Goal: Task Accomplishment & Management: Manage account settings

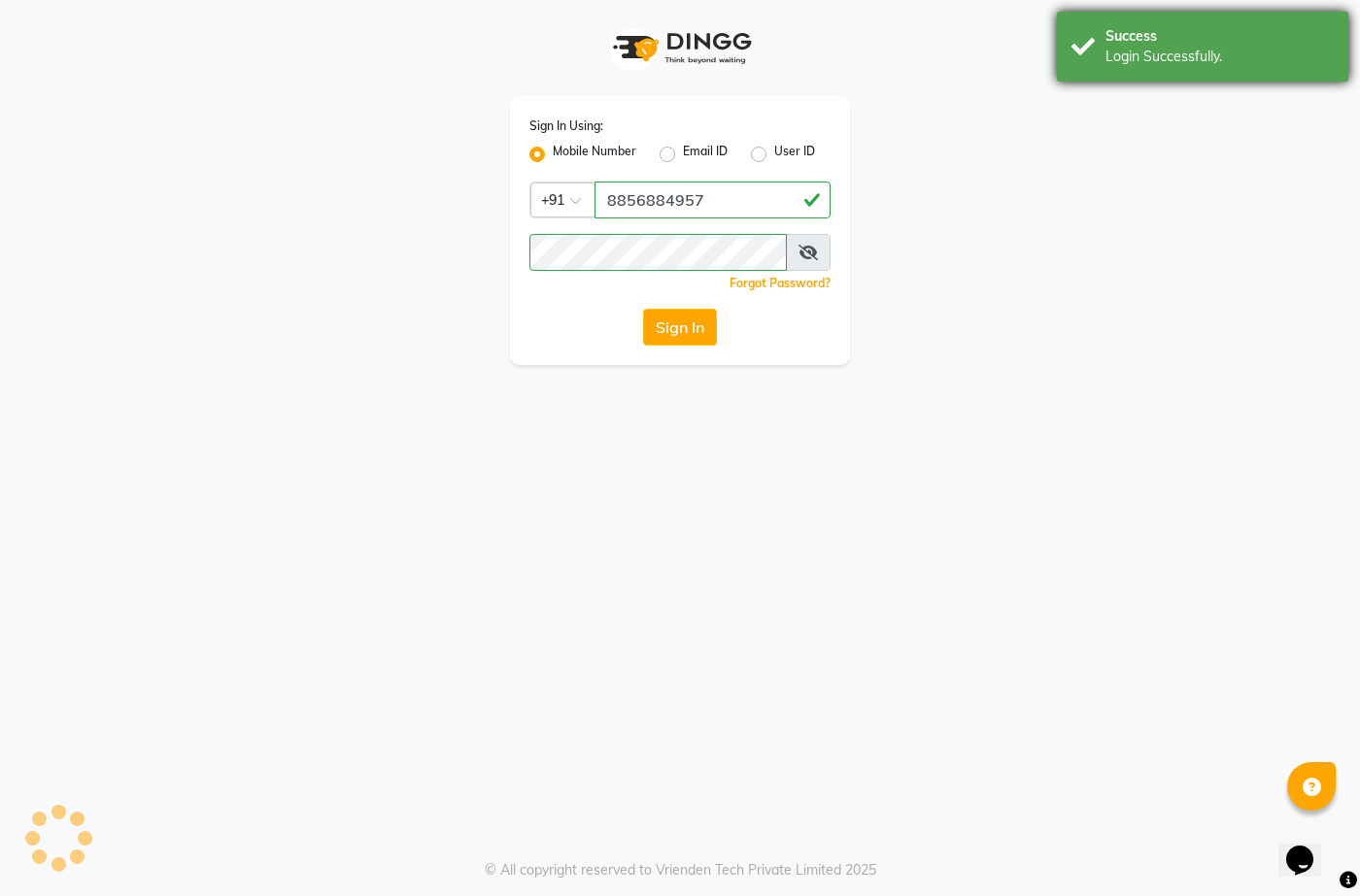
click at [1176, 47] on div "Login Successfully." at bounding box center [1219, 57] width 228 height 21
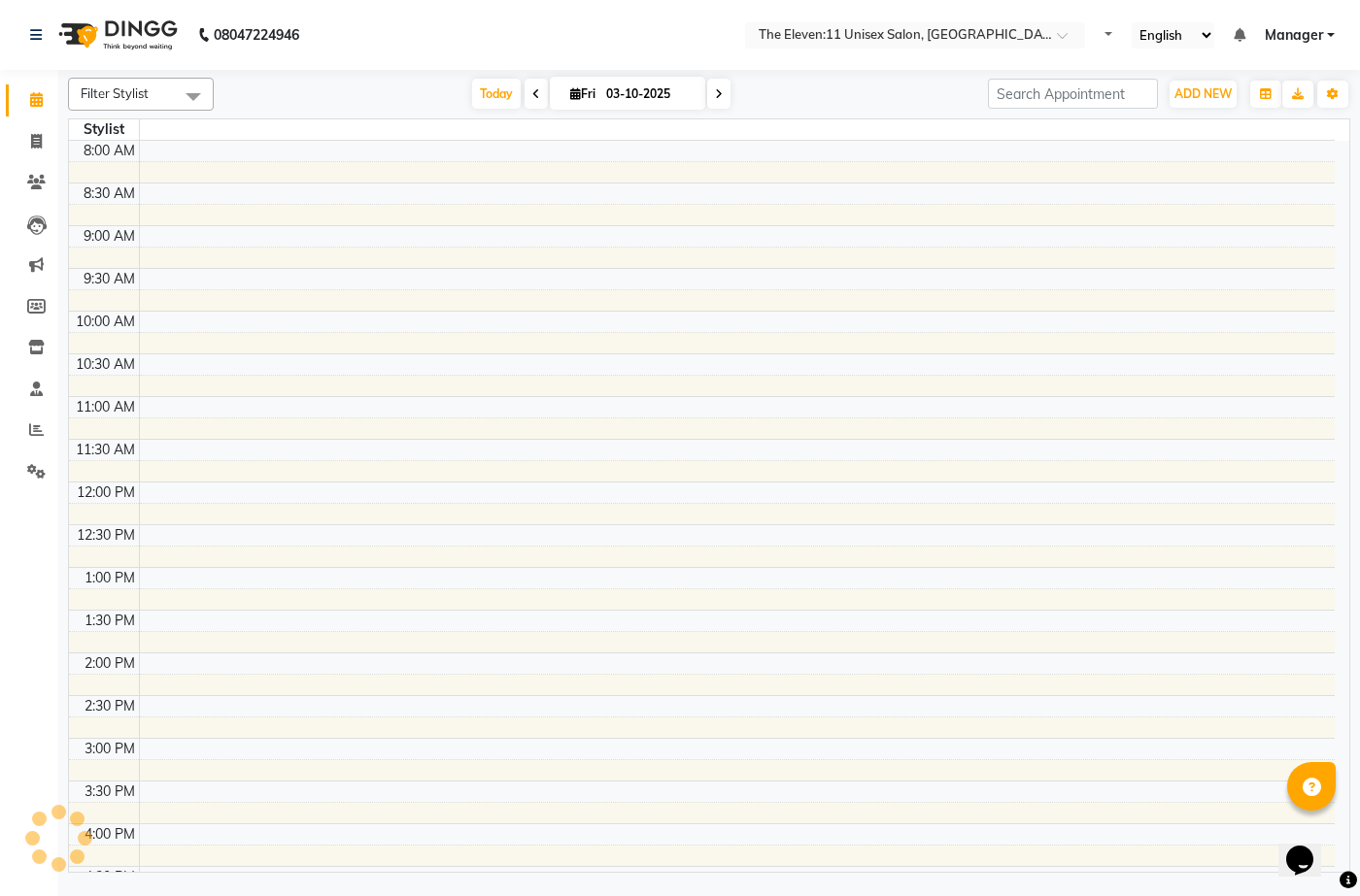
select select "en"
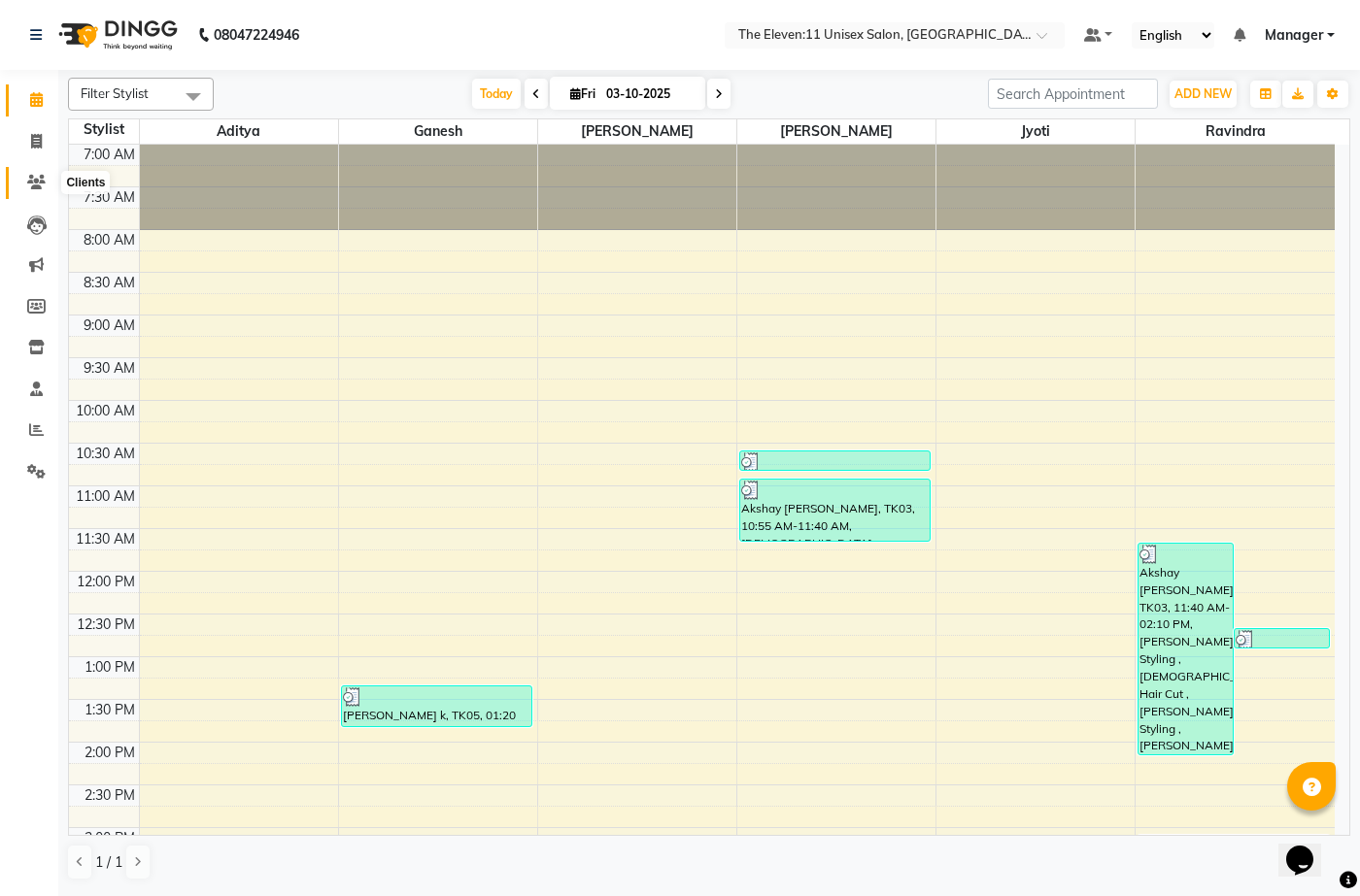
click at [31, 189] on icon at bounding box center [36, 182] width 19 height 15
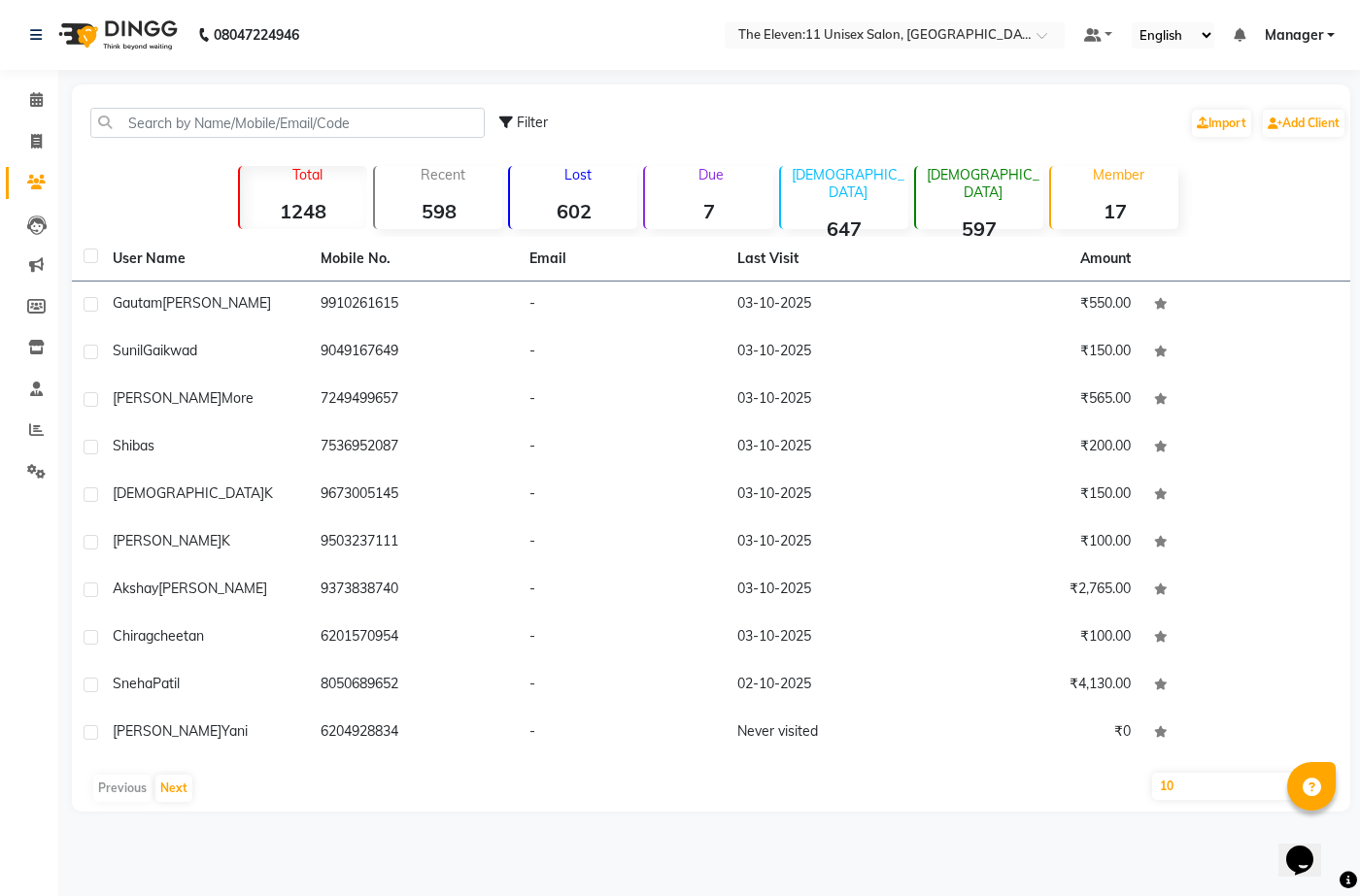
click at [660, 74] on div "08047224946 Select Location × The Eleven:11 Unisex Salon, Amanora-magarpatta De…" at bounding box center [680, 448] width 1360 height 896
click at [513, 115] on div "Filter" at bounding box center [523, 122] width 49 height 21
select select "1000000"
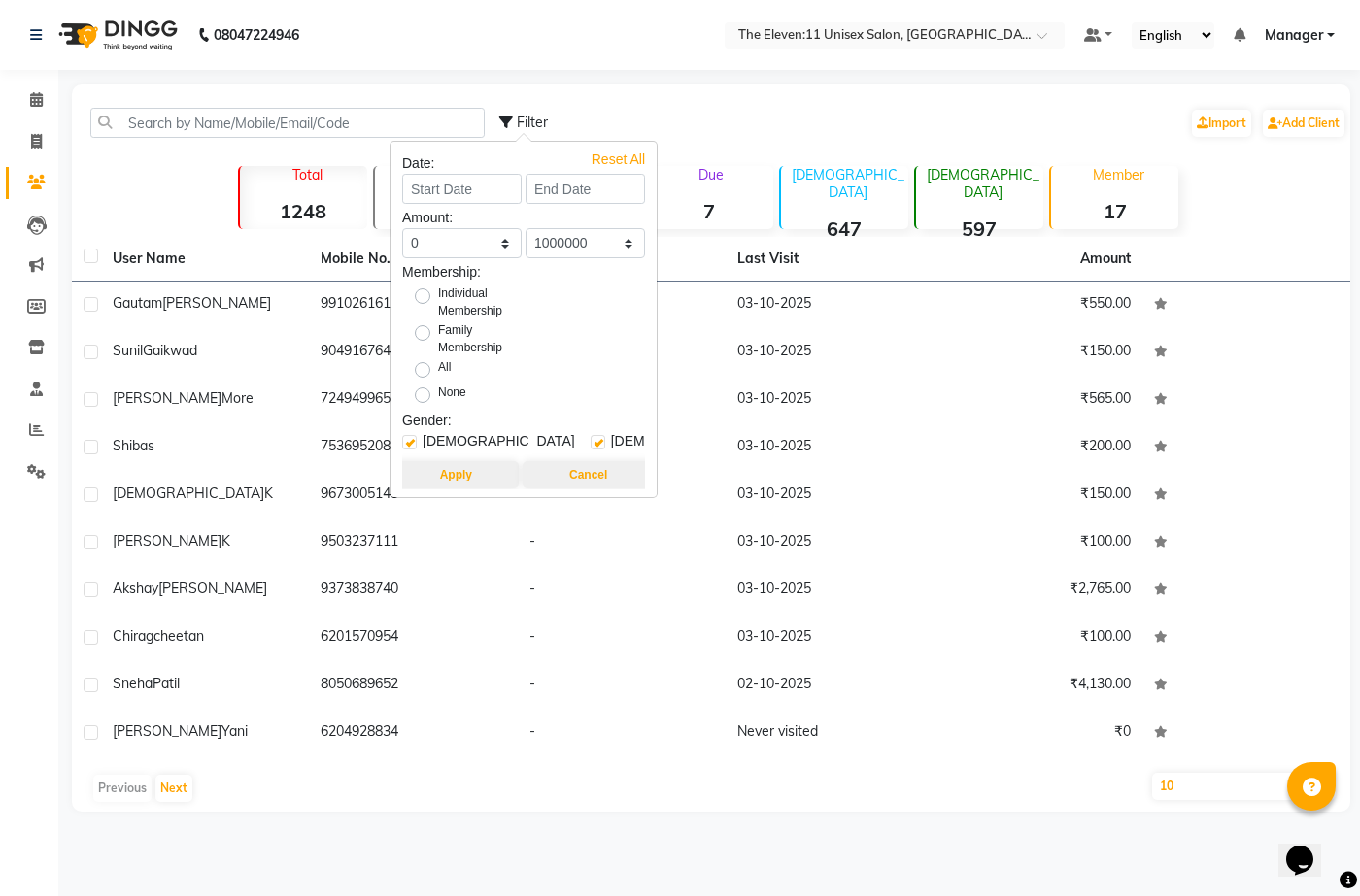
click at [677, 102] on div "Filter Import Add Client" at bounding box center [923, 122] width 847 height 62
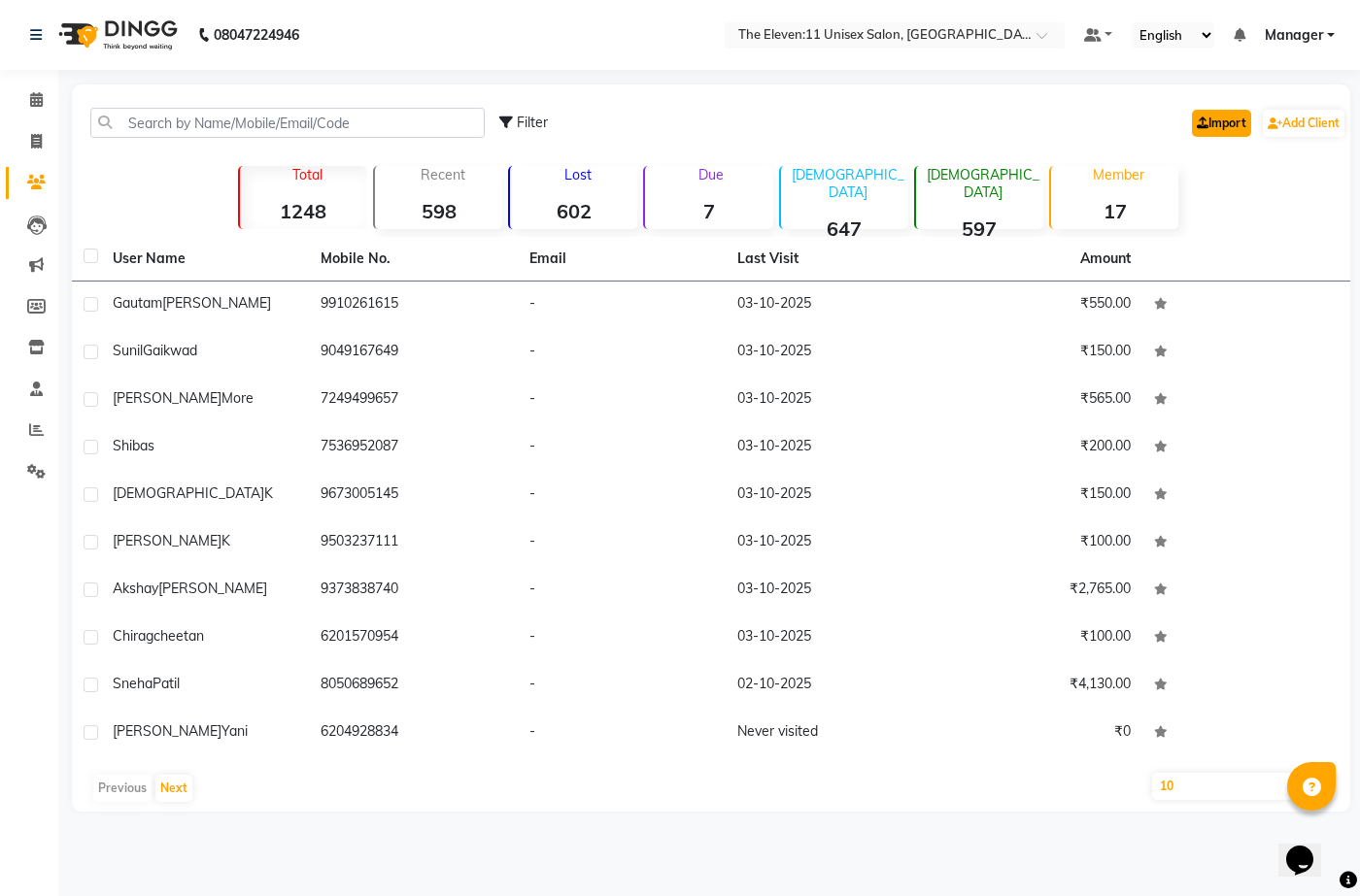
click at [1215, 119] on link "Import" at bounding box center [1221, 123] width 60 height 27
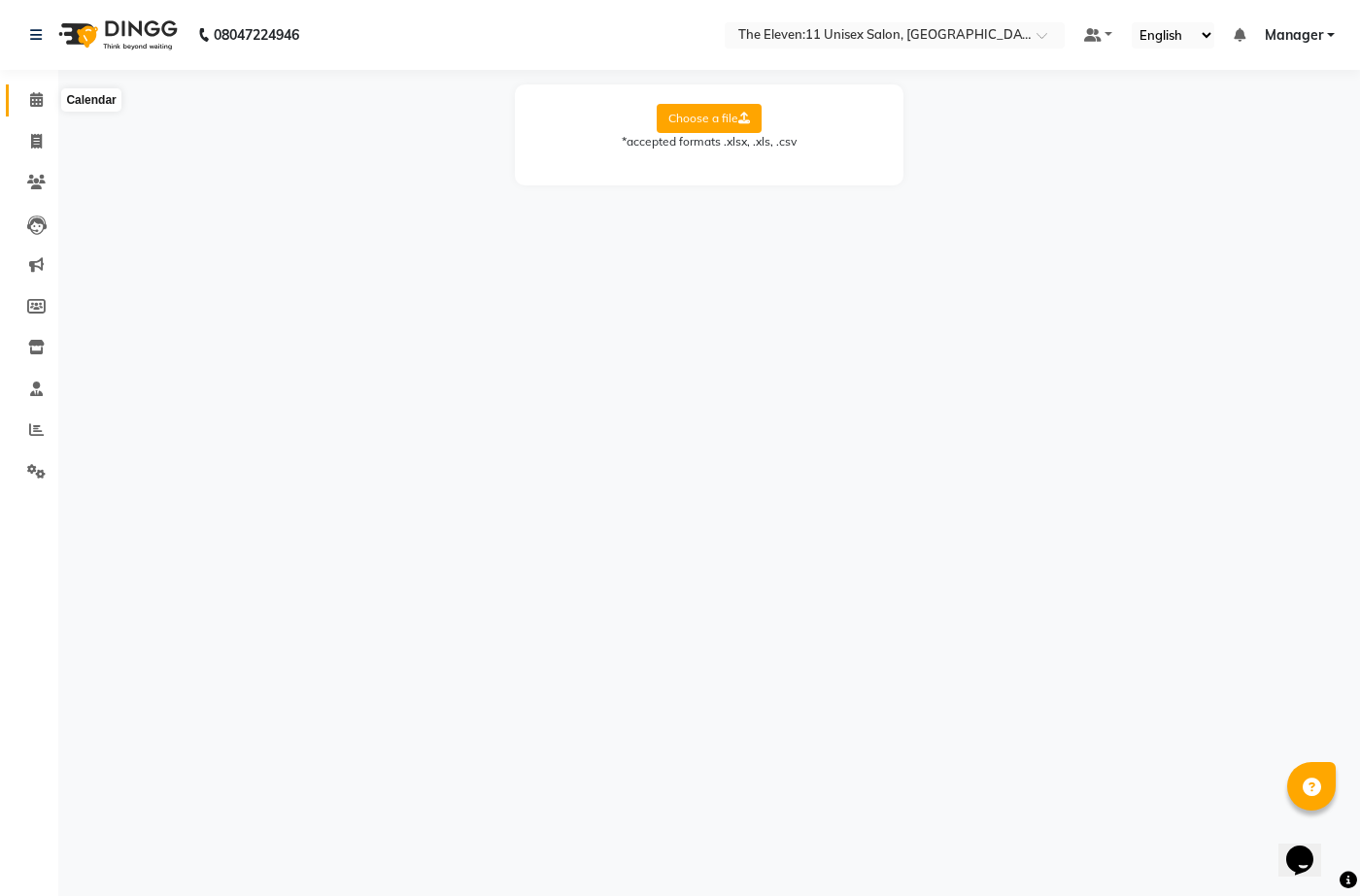
click at [28, 103] on span at bounding box center [36, 100] width 34 height 22
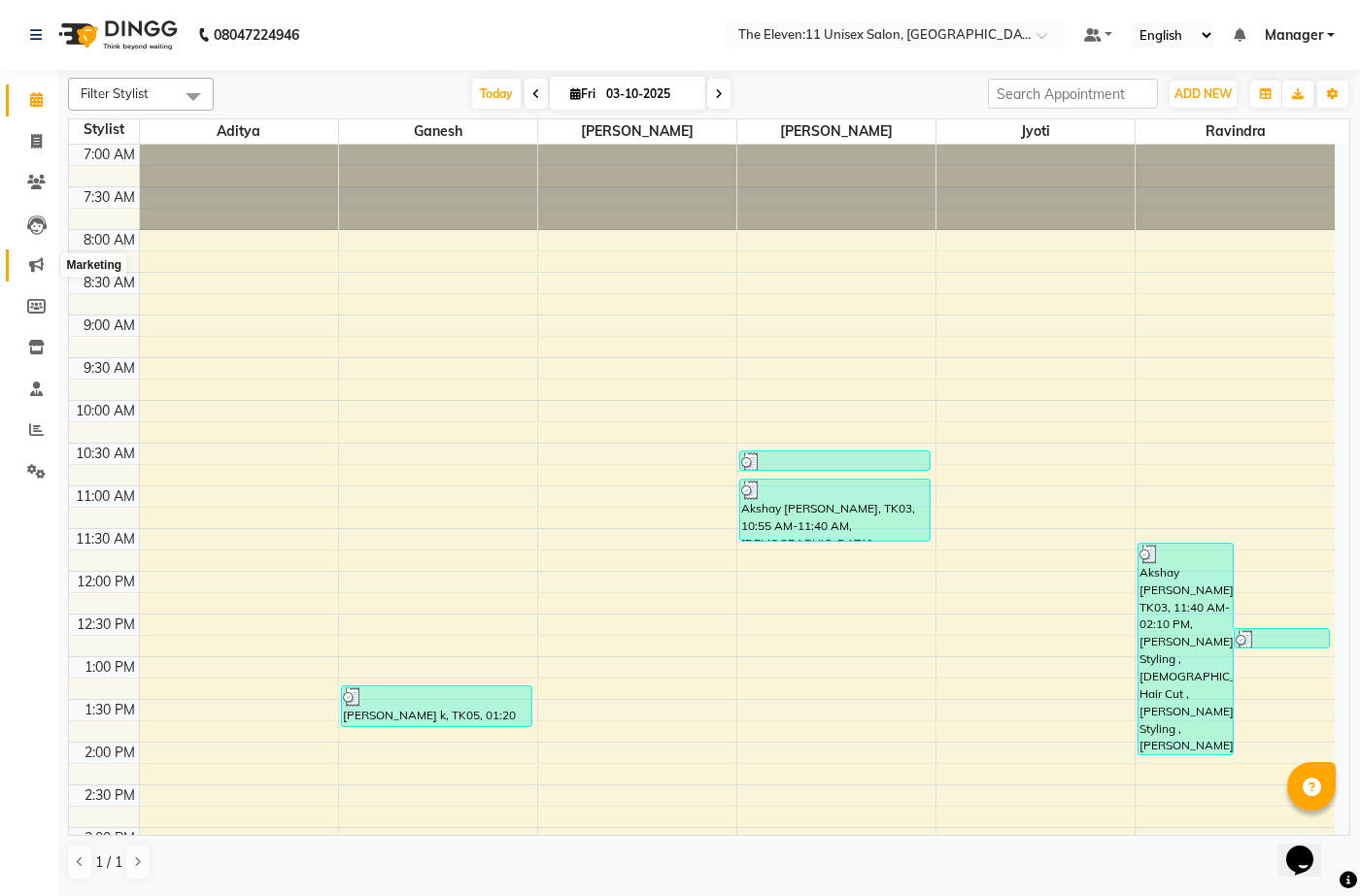
click at [45, 255] on span at bounding box center [36, 265] width 34 height 22
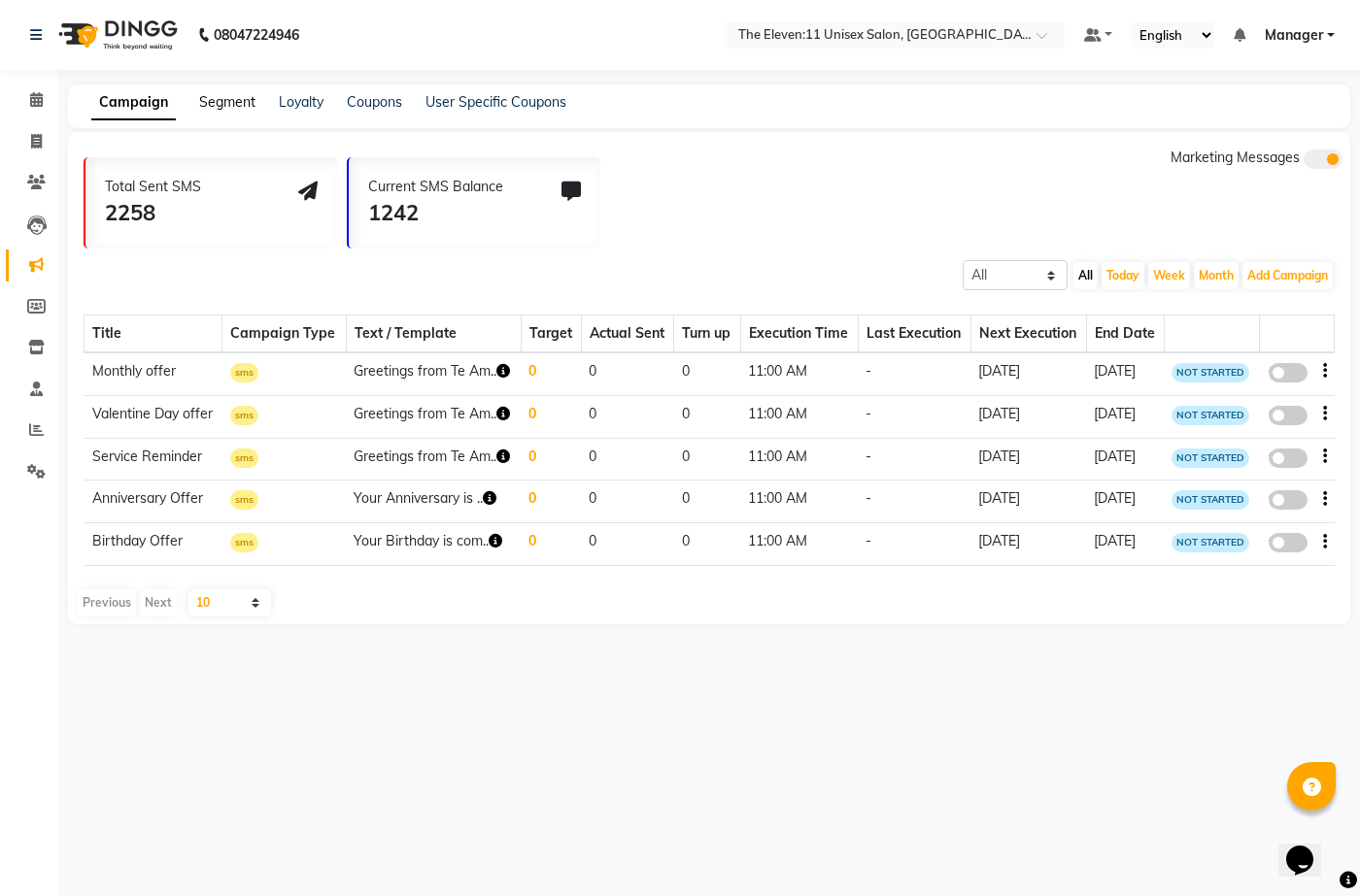
click at [232, 104] on link "Segment" at bounding box center [227, 102] width 57 height 18
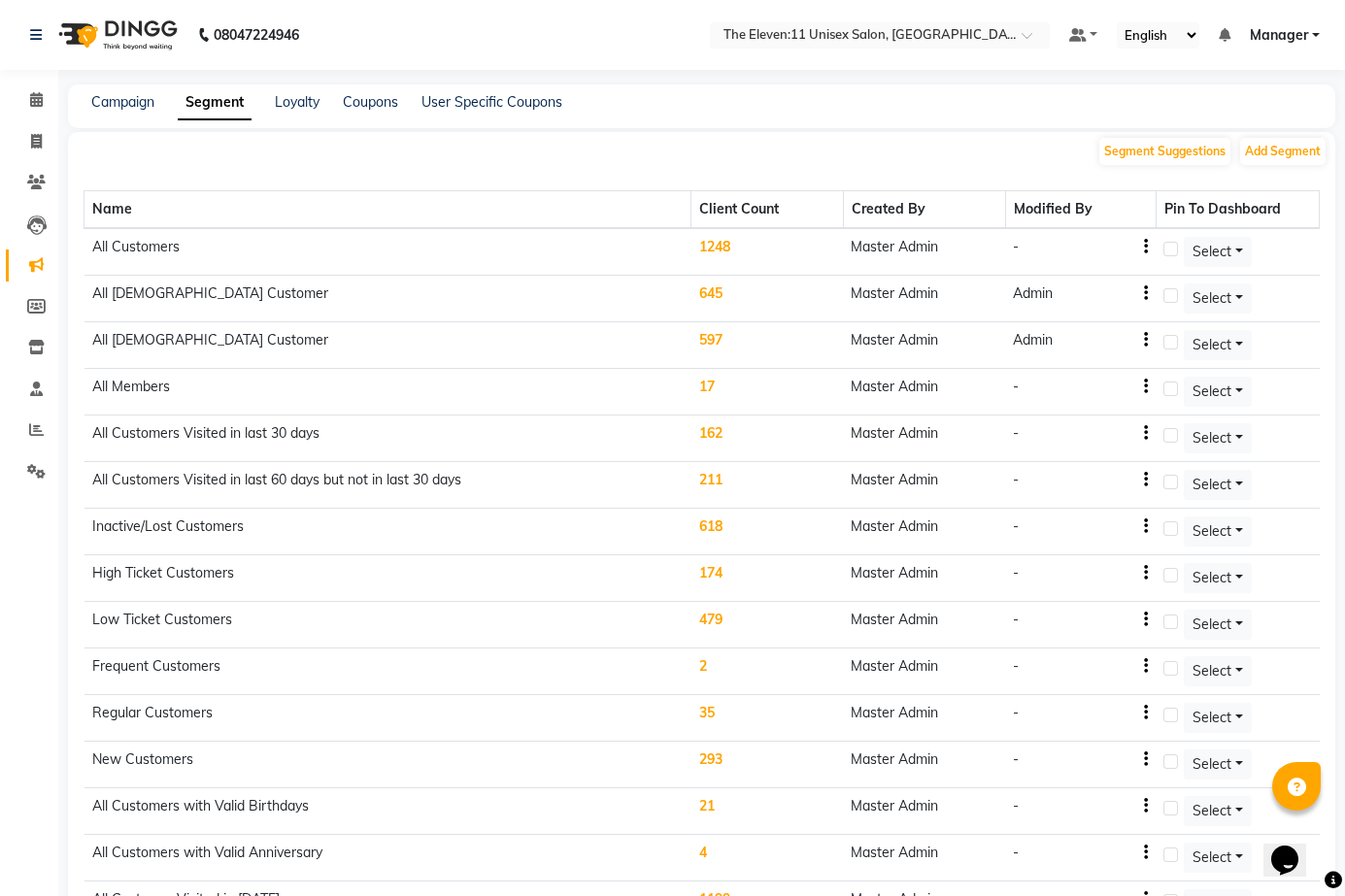
click at [725, 243] on td "1248" at bounding box center [767, 251] width 152 height 48
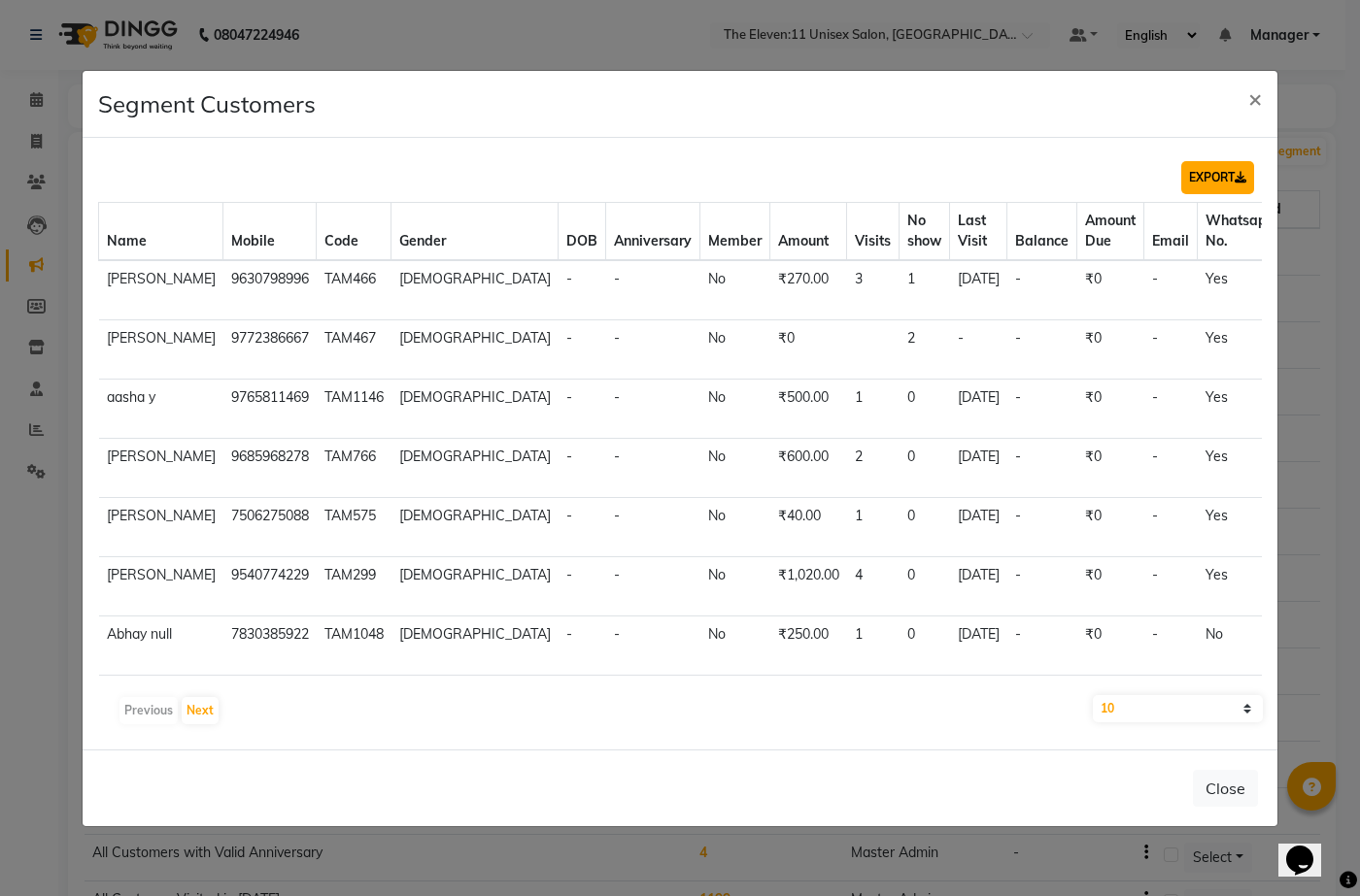
click at [1213, 176] on button "EXPORT" at bounding box center [1217, 178] width 72 height 33
click at [1268, 96] on button "×" at bounding box center [1255, 98] width 45 height 55
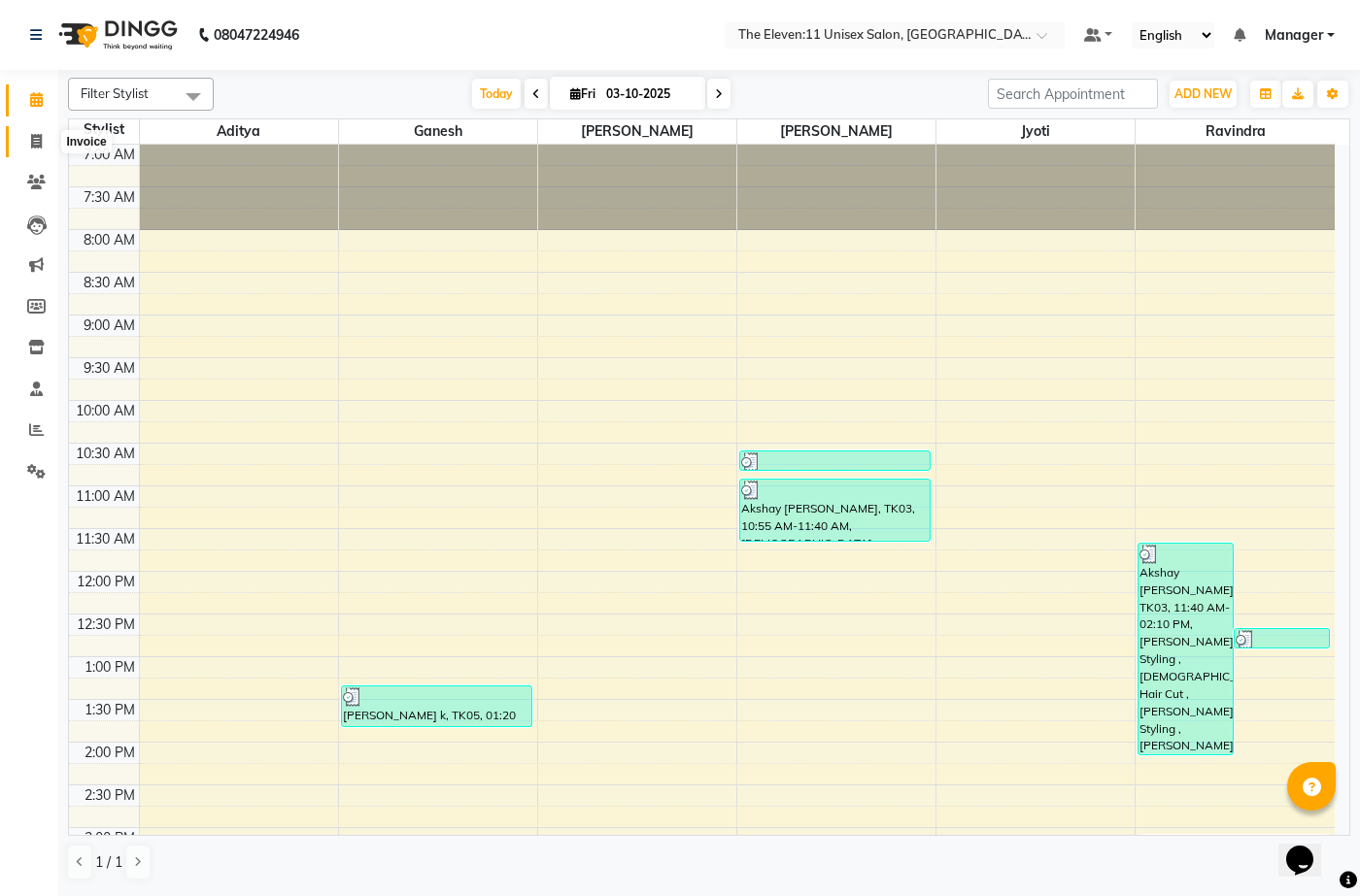
click at [35, 141] on icon at bounding box center [36, 141] width 11 height 15
select select "service"
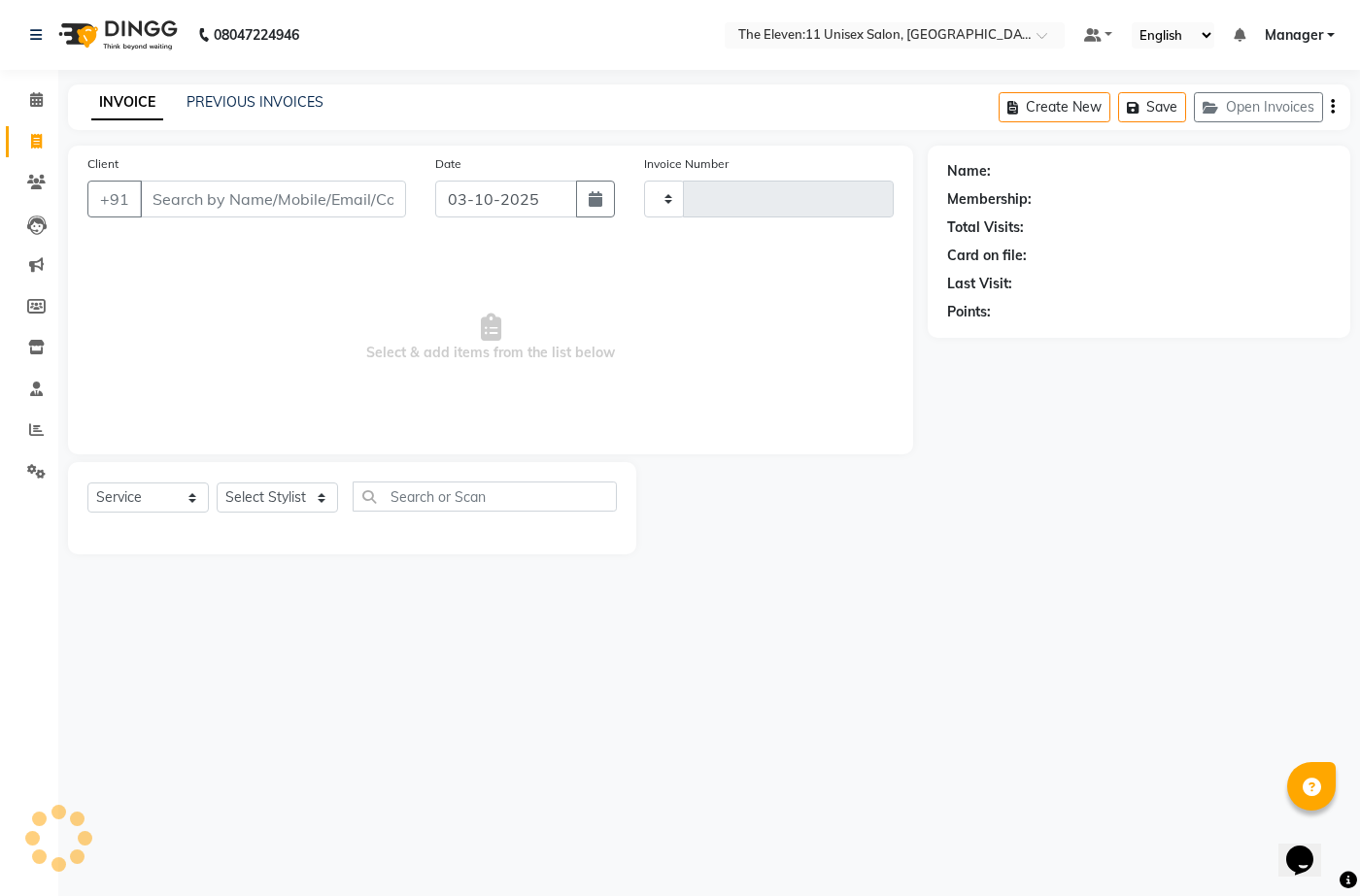
type input "2033"
click at [177, 178] on div "Client +91" at bounding box center [246, 193] width 347 height 79
select select "7836"
click at [375, 207] on input "Client" at bounding box center [273, 200] width 266 height 37
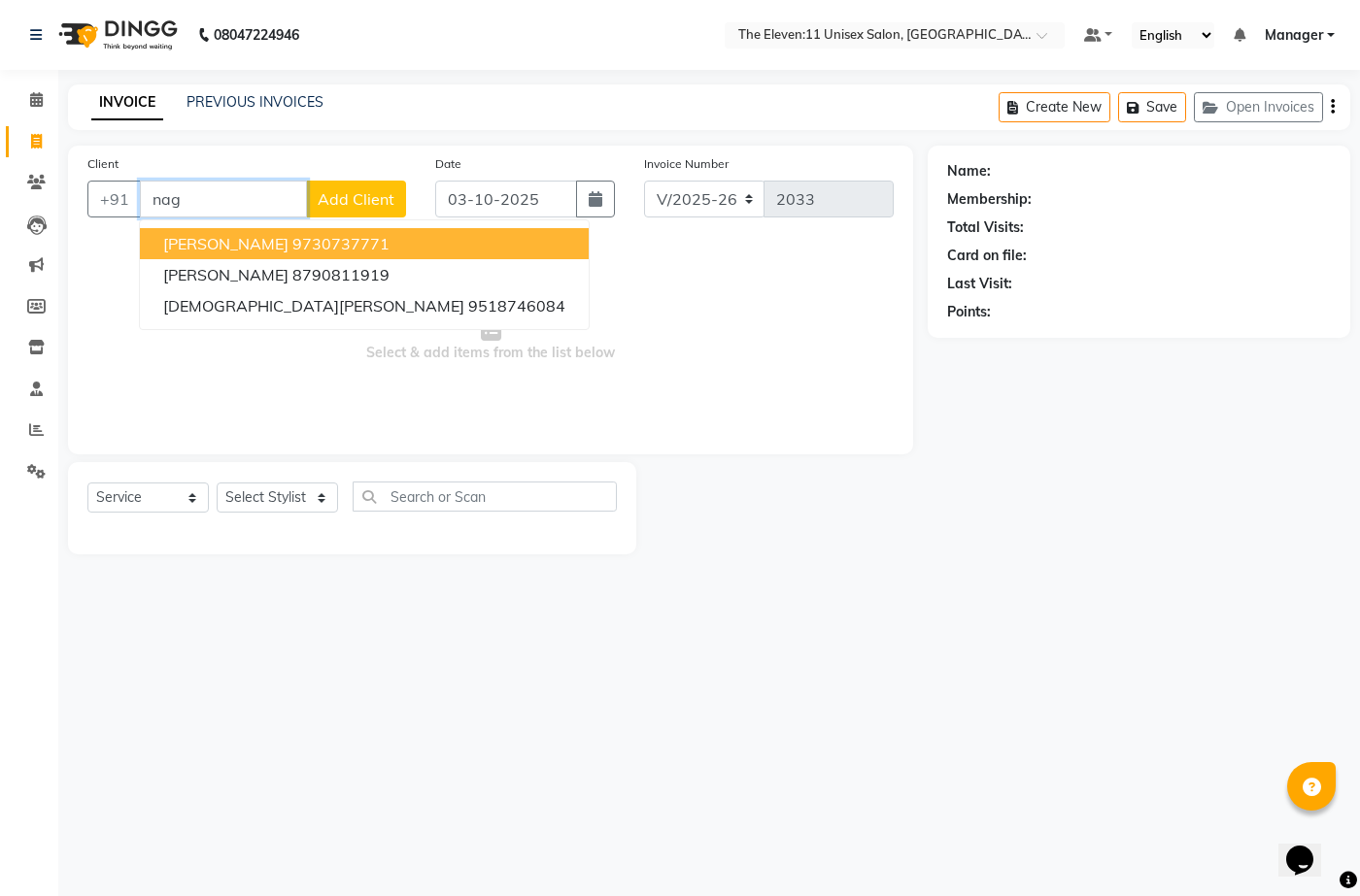
click at [361, 237] on ngb-highlight "9730737771" at bounding box center [340, 244] width 97 height 20
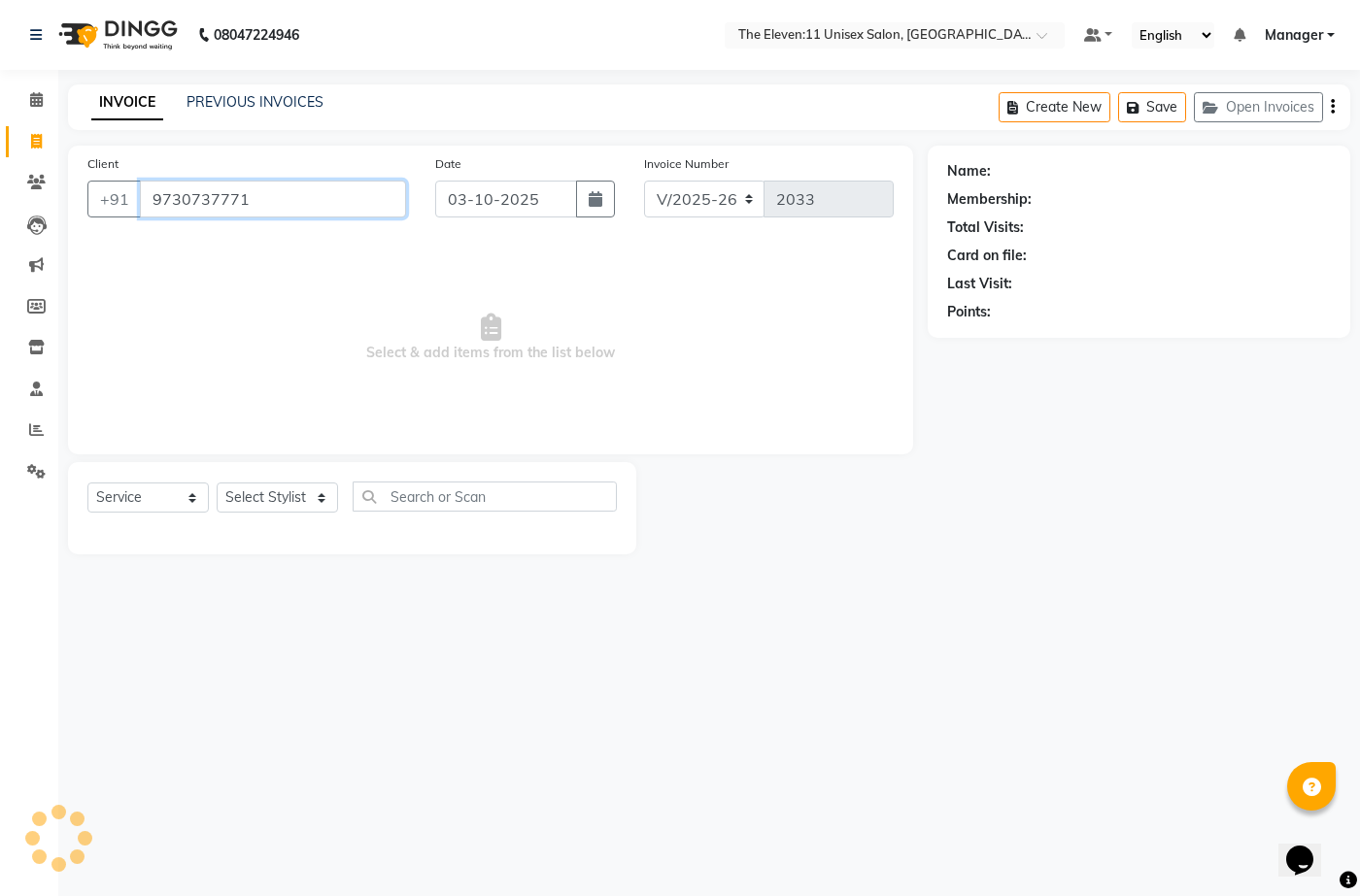
type input "9730737771"
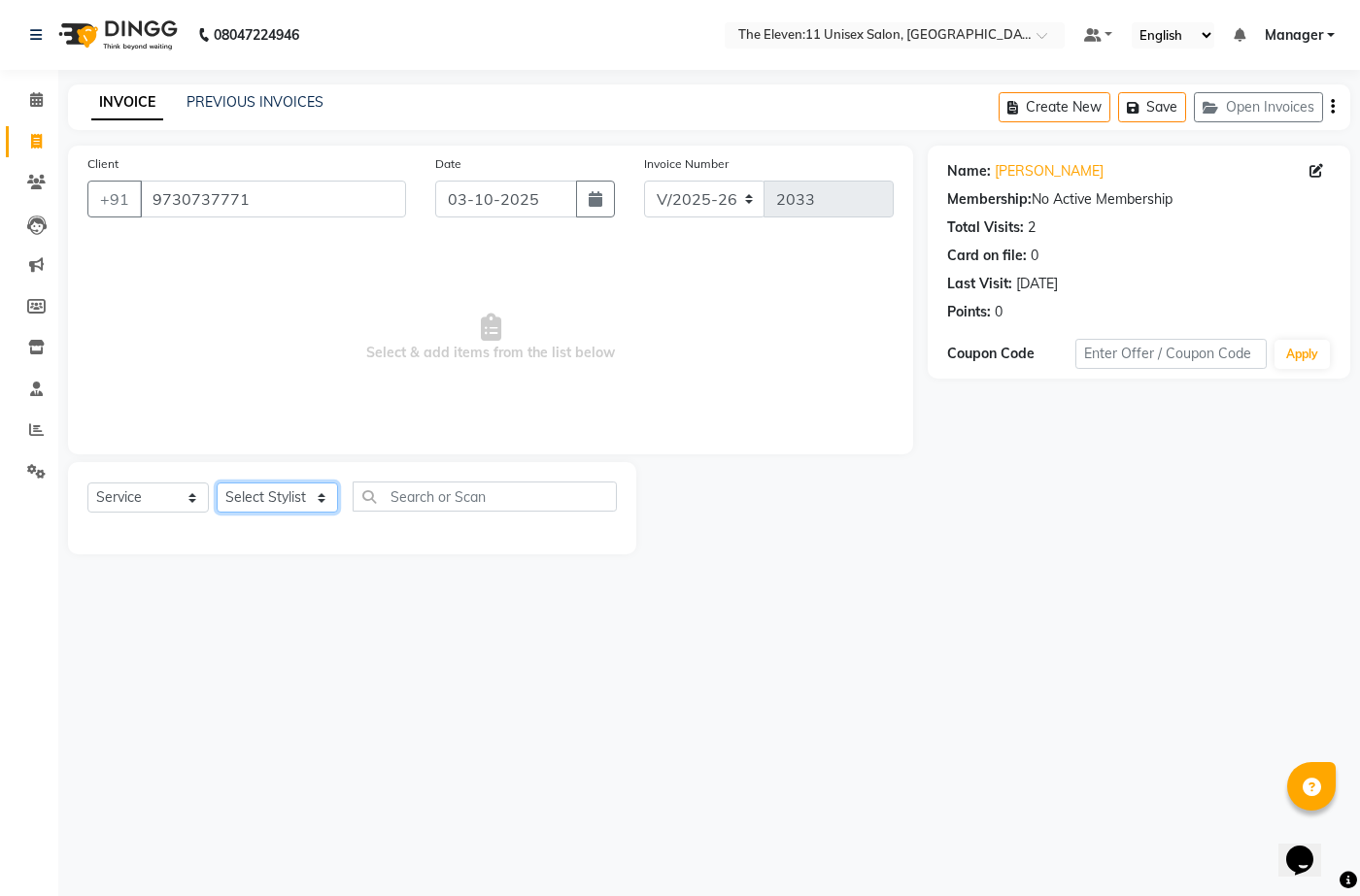
click at [292, 501] on select "Select Stylist Aditya Anita Ganesh Jyoti Manager Ravindra Reception Sanjana" at bounding box center [277, 497] width 121 height 30
select select "70319"
click at [216, 482] on select "Select Stylist Aditya Anita Ganesh Jyoti Manager Ravindra Reception Sanjana" at bounding box center [277, 497] width 121 height 30
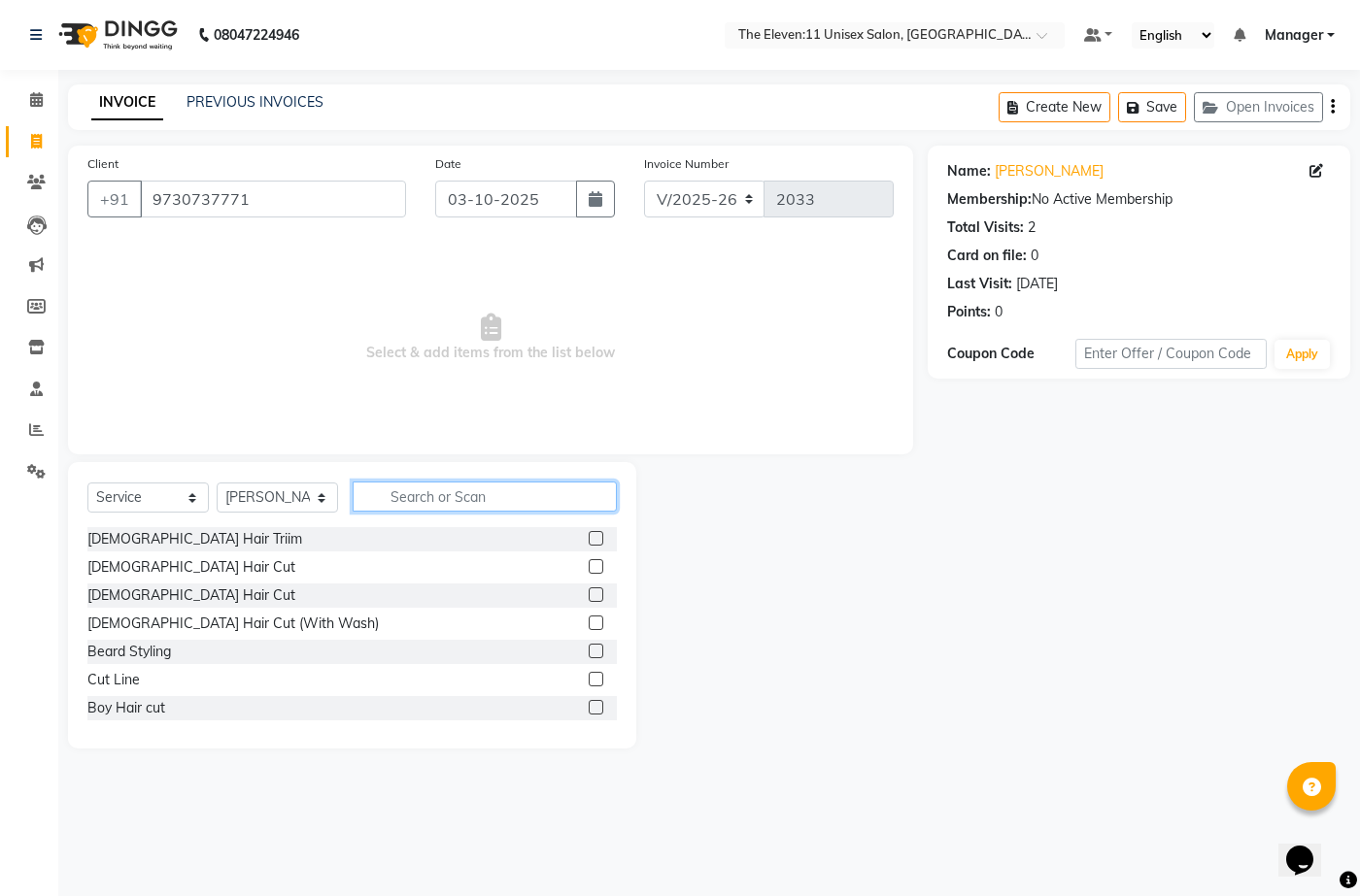
click at [425, 510] on input "text" at bounding box center [484, 496] width 264 height 30
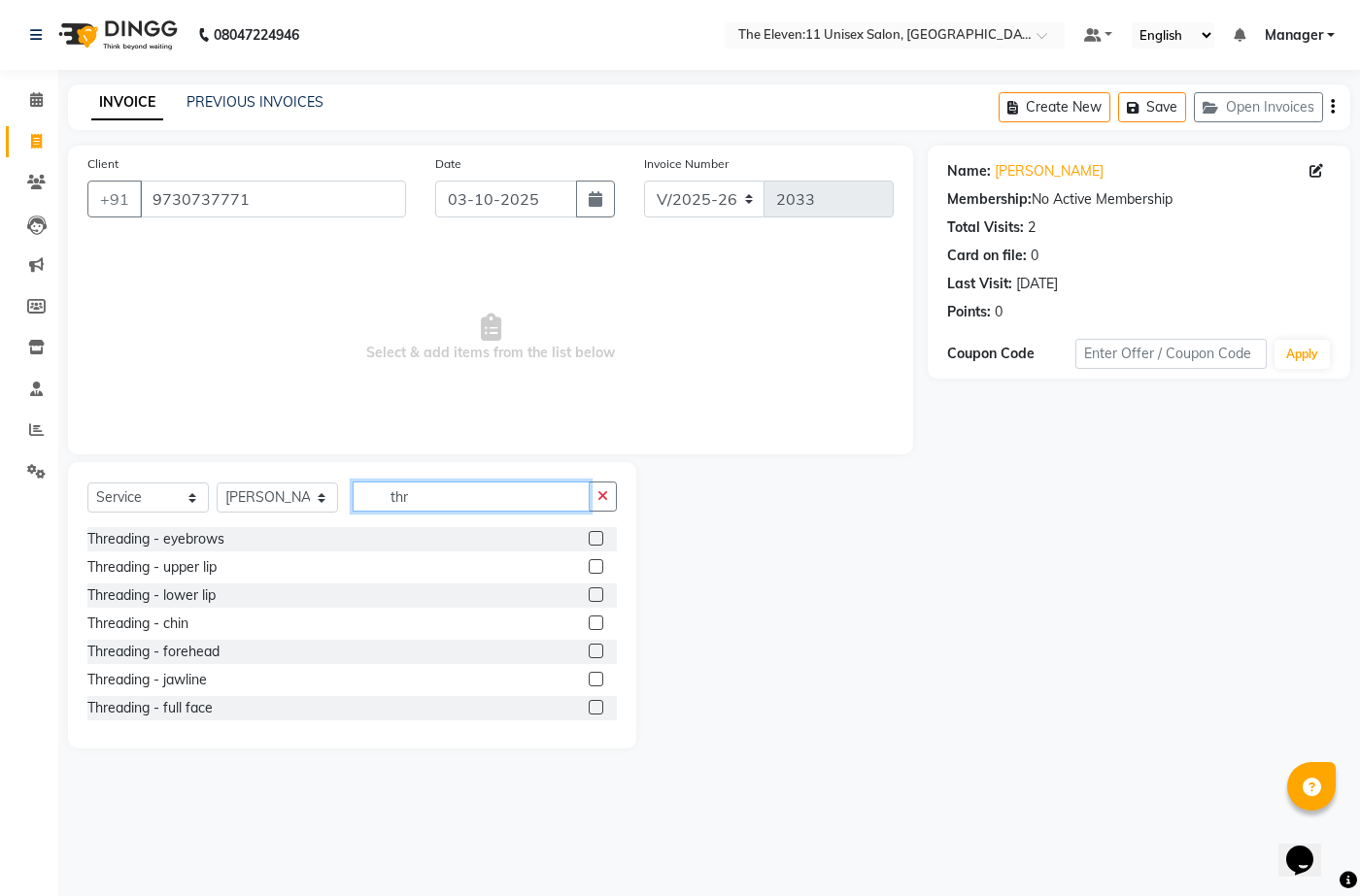
click at [465, 506] on input "thr" at bounding box center [471, 496] width 237 height 30
type input "thr"
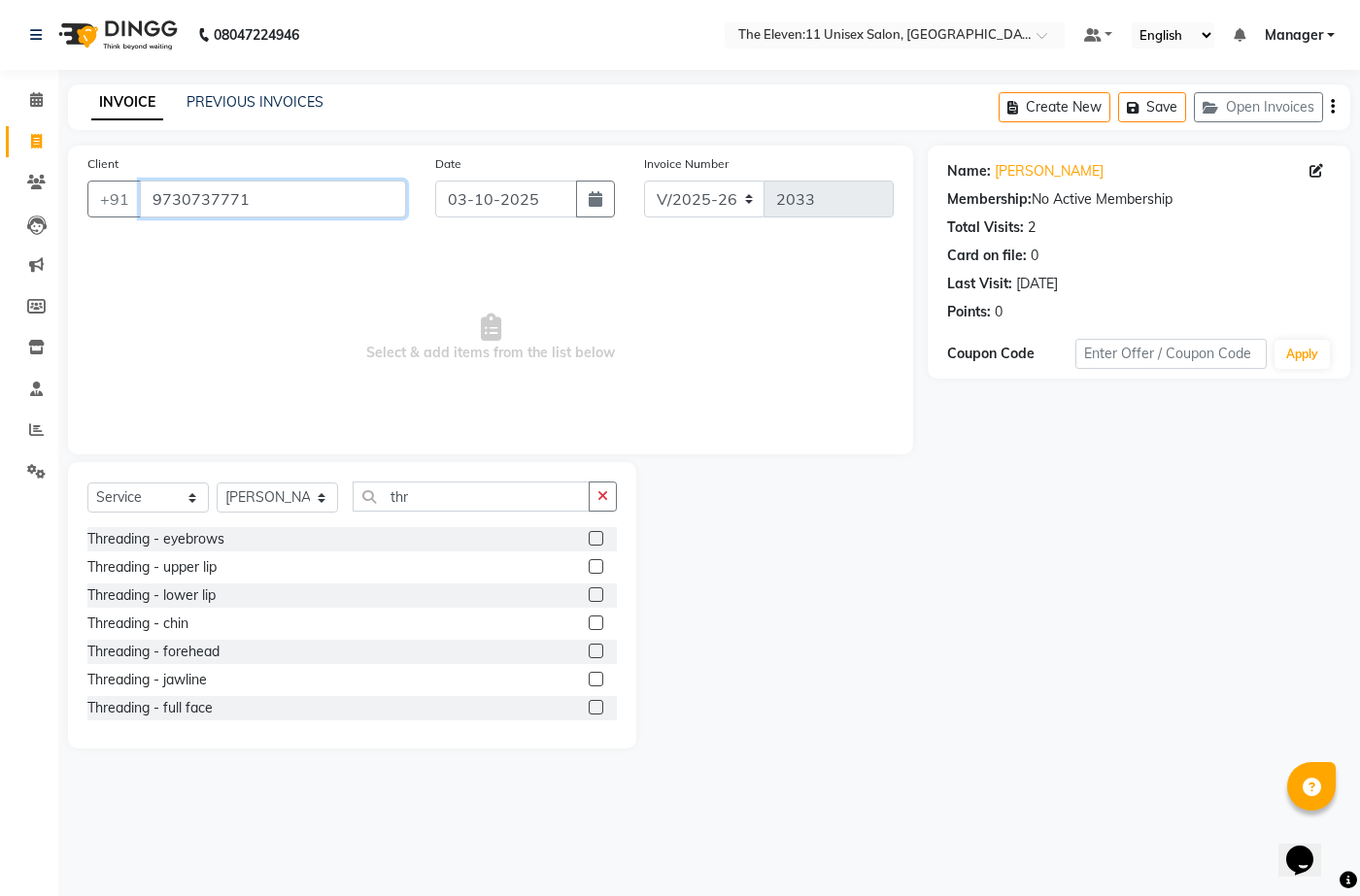
click at [304, 203] on input "9730737771" at bounding box center [273, 200] width 266 height 37
click at [258, 207] on input "9730737771" at bounding box center [273, 200] width 266 height 37
click at [295, 505] on select "Select Stylist Aditya Anita Ganesh Jyoti Manager Ravindra Reception Sanjana" at bounding box center [277, 497] width 121 height 30
click at [299, 490] on select "Select Stylist Aditya Anita Ganesh Jyoti Manager Ravindra Reception Sanjana" at bounding box center [277, 497] width 121 height 30
click at [319, 421] on span "Select & add items from the list below" at bounding box center [490, 337] width 806 height 195
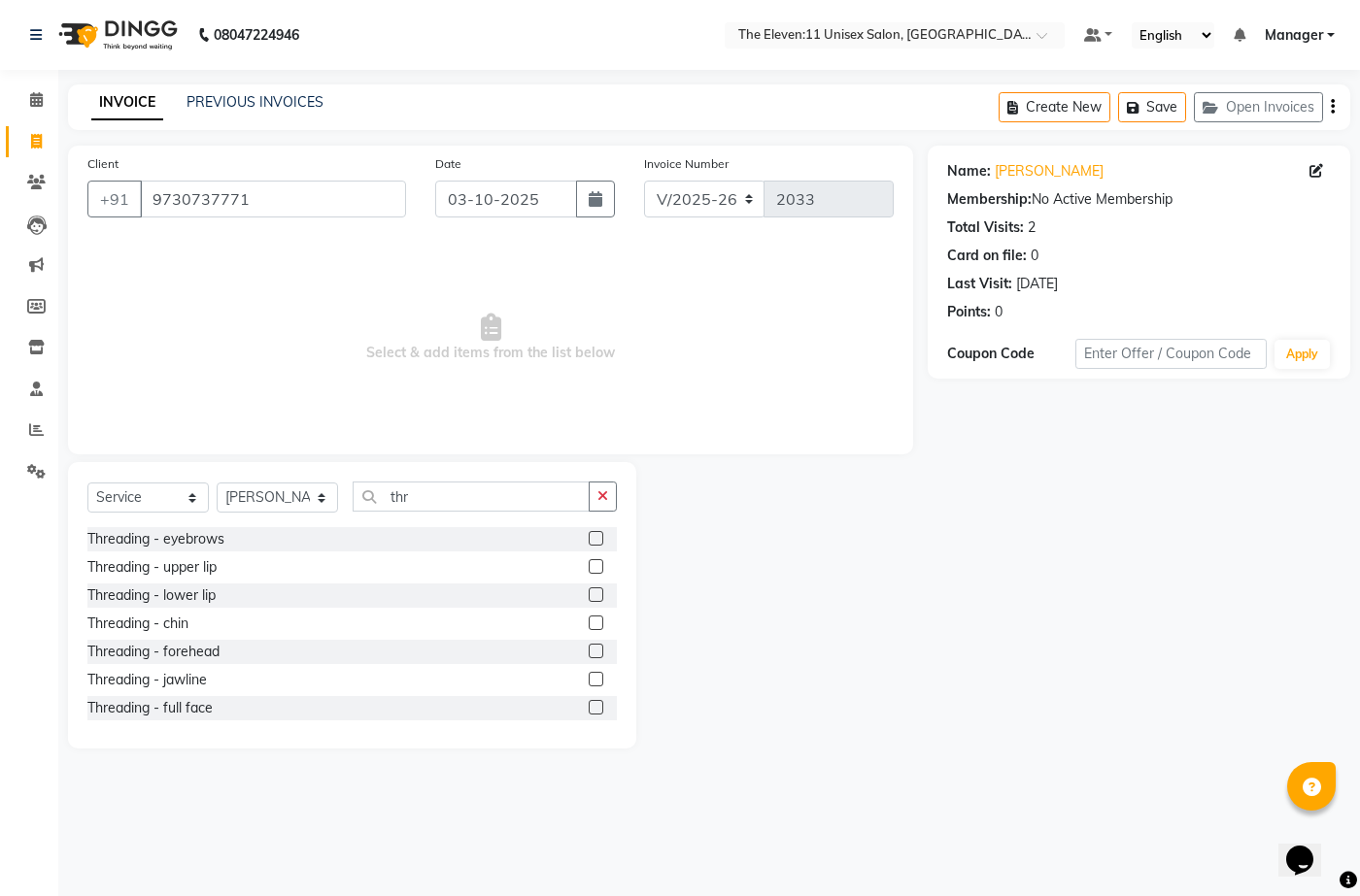
click at [278, 343] on span "Select & add items from the list below" at bounding box center [490, 337] width 806 height 195
click at [35, 465] on icon at bounding box center [36, 470] width 19 height 15
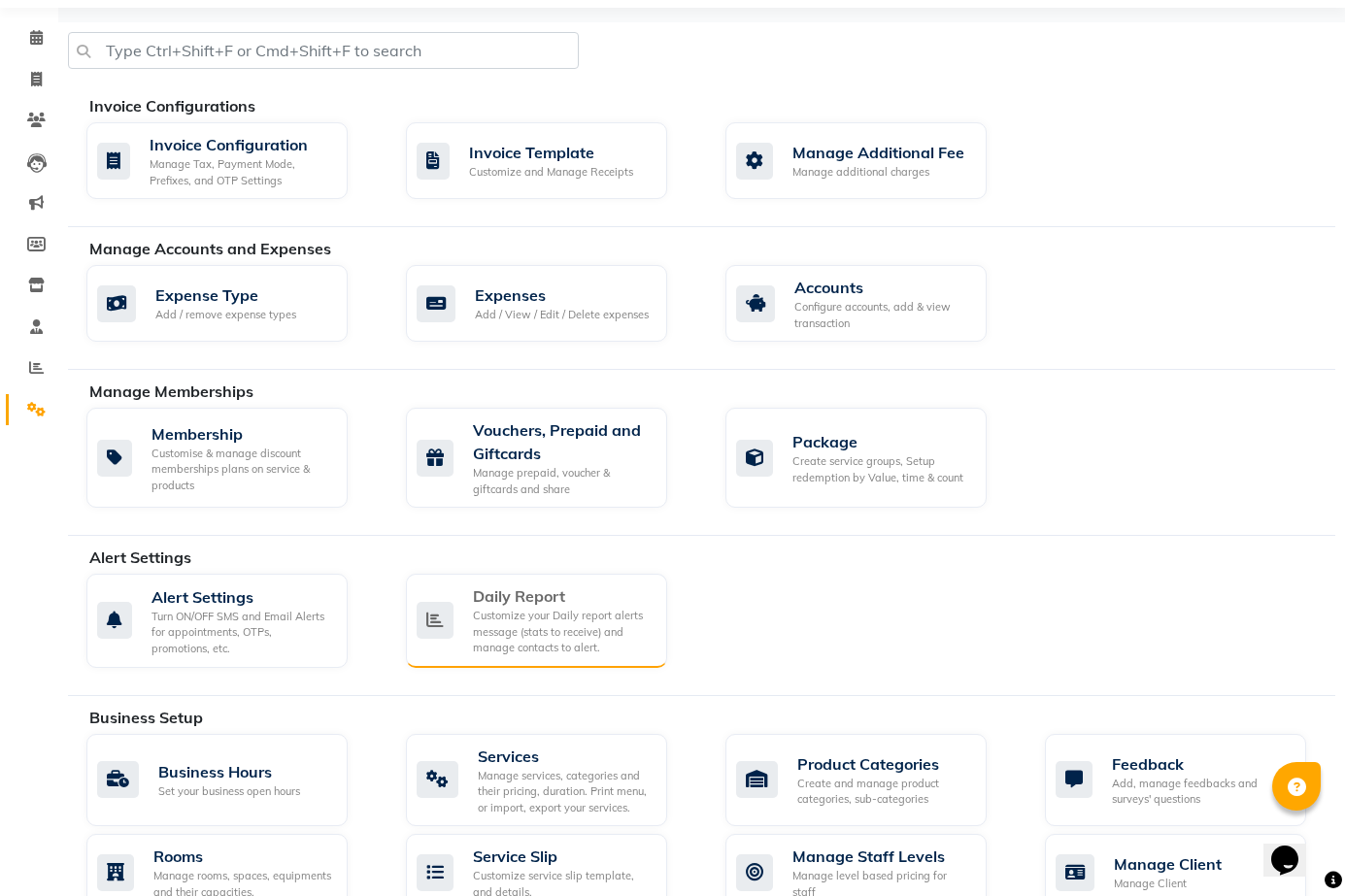
scroll to position [195, 0]
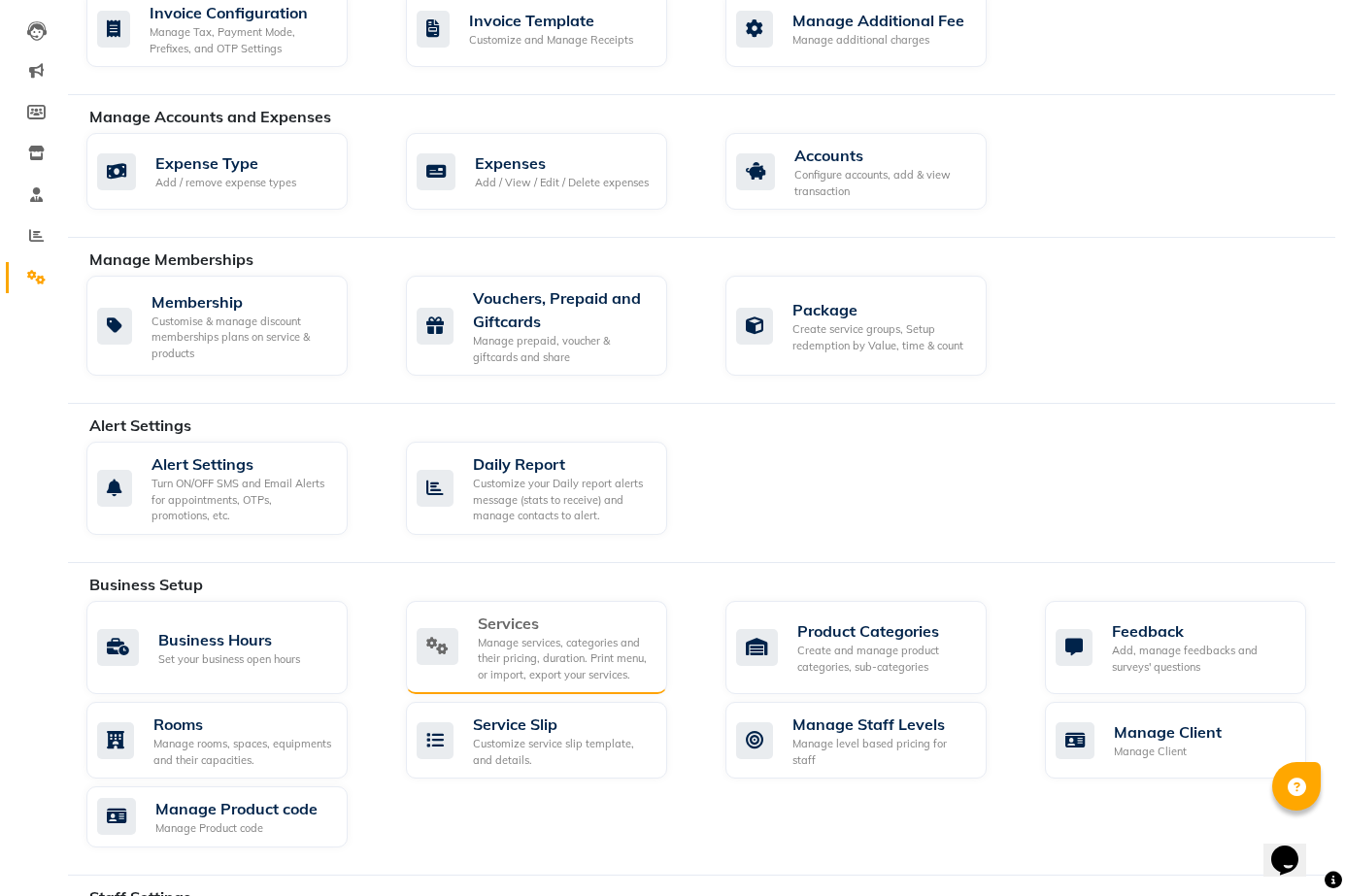
click at [557, 639] on div "Manage services, categories and their pricing, duration. Print menu, or import,…" at bounding box center [564, 659] width 174 height 49
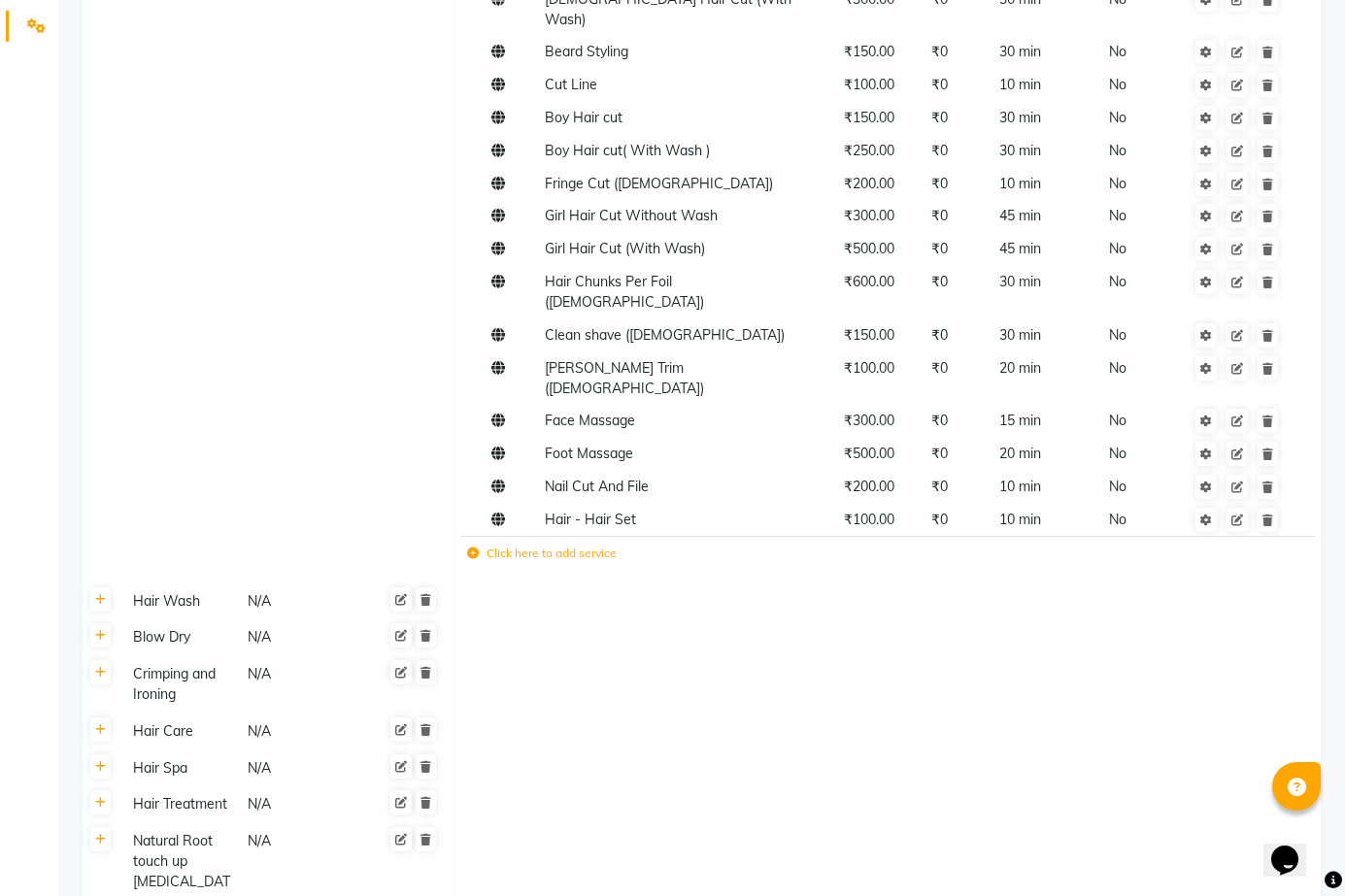
scroll to position [388, 0]
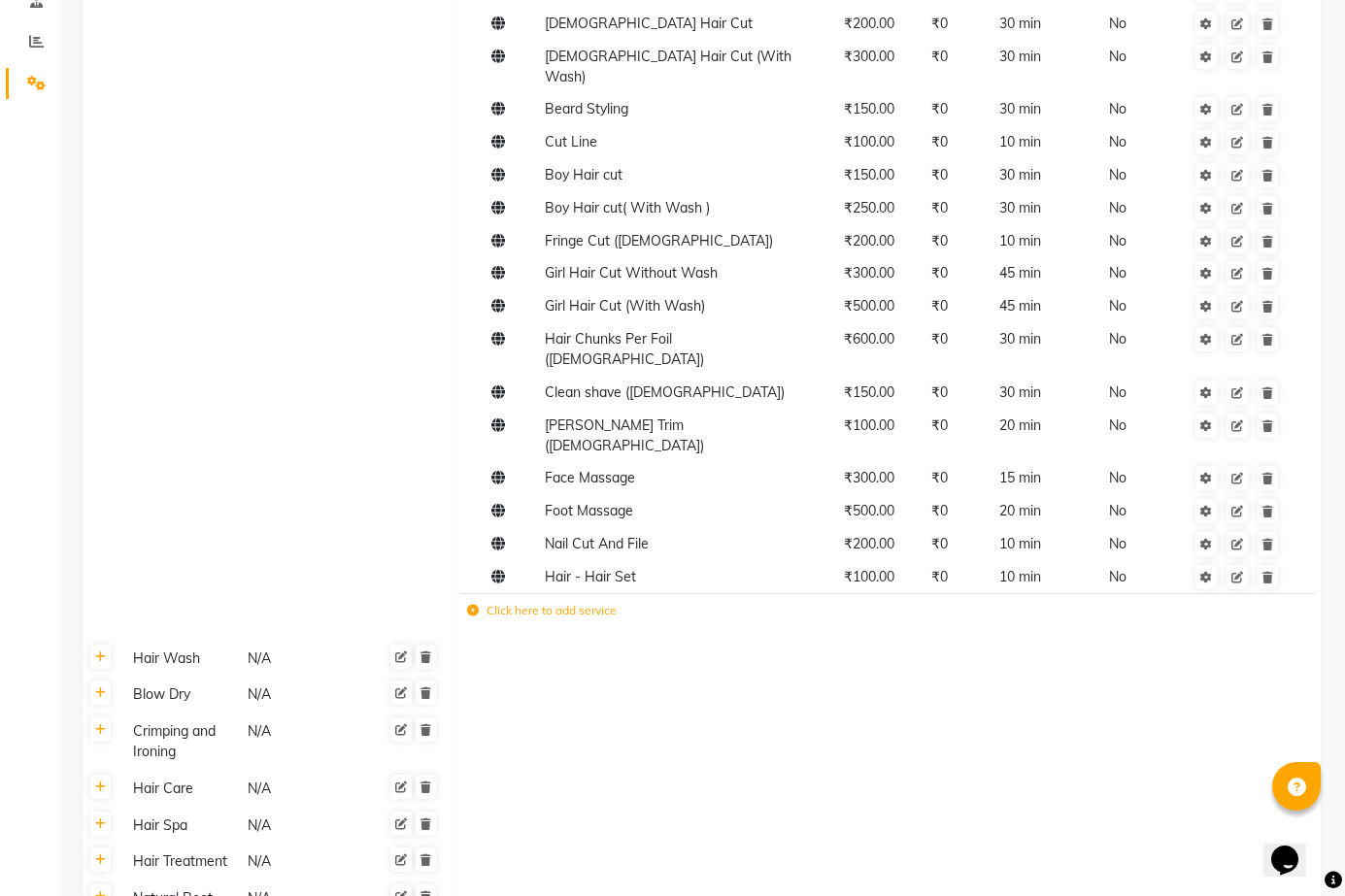
click at [514, 602] on label "Click here to add service" at bounding box center [541, 610] width 150 height 18
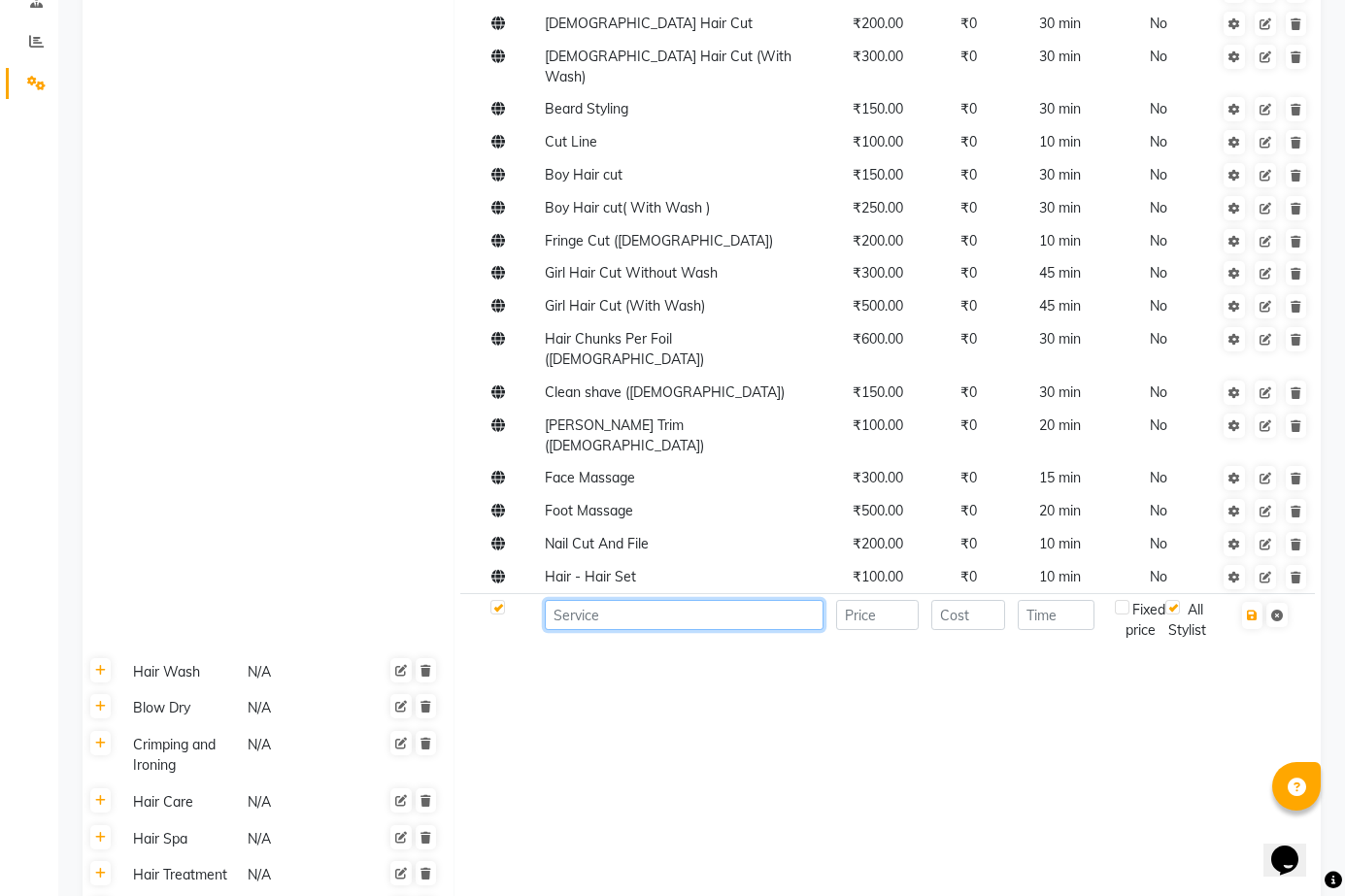
click at [618, 600] on input at bounding box center [684, 614] width 279 height 30
type input "Nail Extention"
click at [718, 691] on td at bounding box center [888, 709] width 867 height 37
type input "1700"
click at [1072, 653] on td at bounding box center [888, 672] width 867 height 37
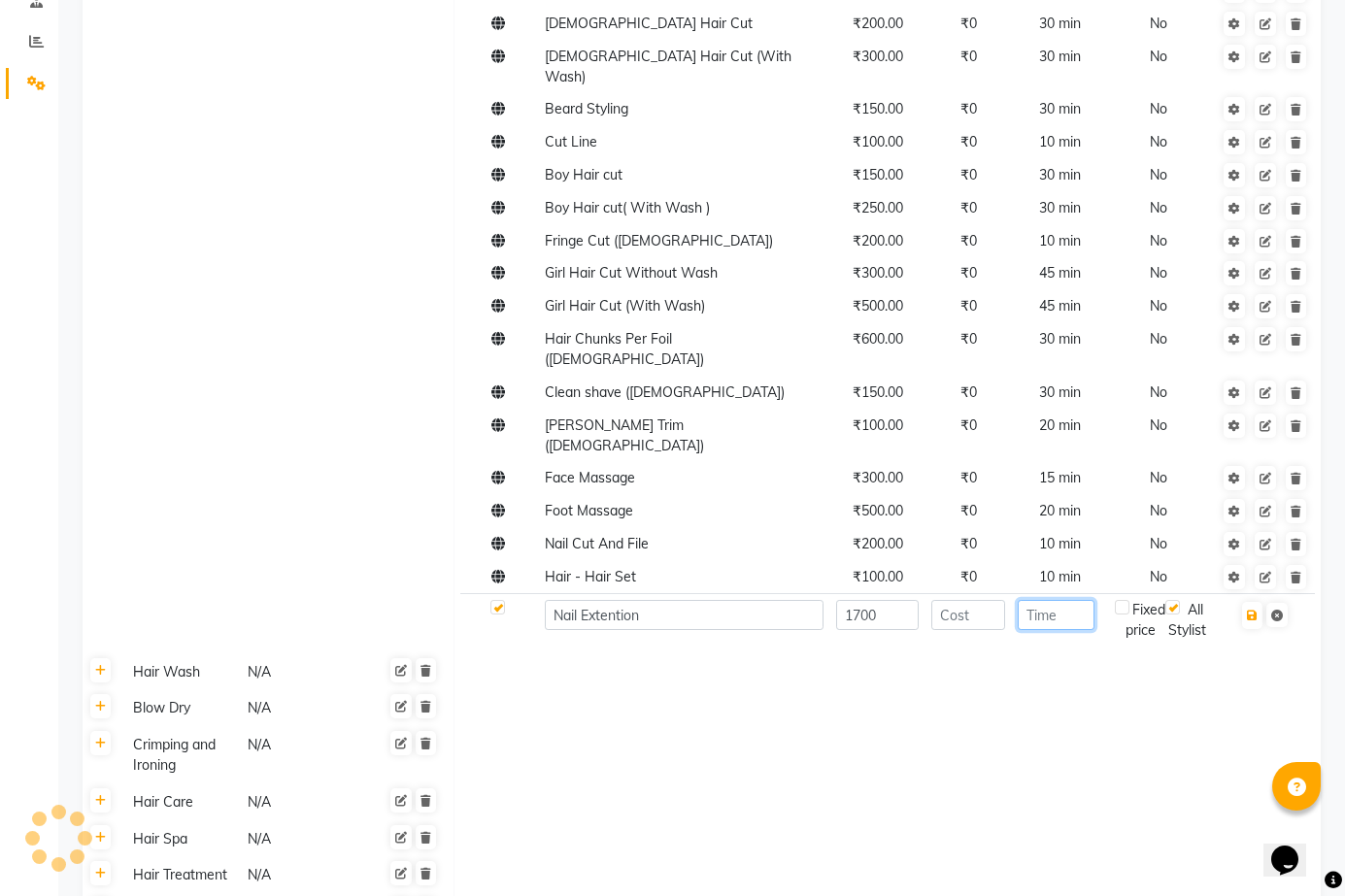
click at [1073, 600] on input "number" at bounding box center [1055, 614] width 76 height 30
type input "60"
click at [1112, 653] on td at bounding box center [888, 672] width 867 height 37
click at [1083, 600] on input "60" at bounding box center [1055, 614] width 76 height 30
click at [1249, 609] on icon "button" at bounding box center [1251, 615] width 11 height 12
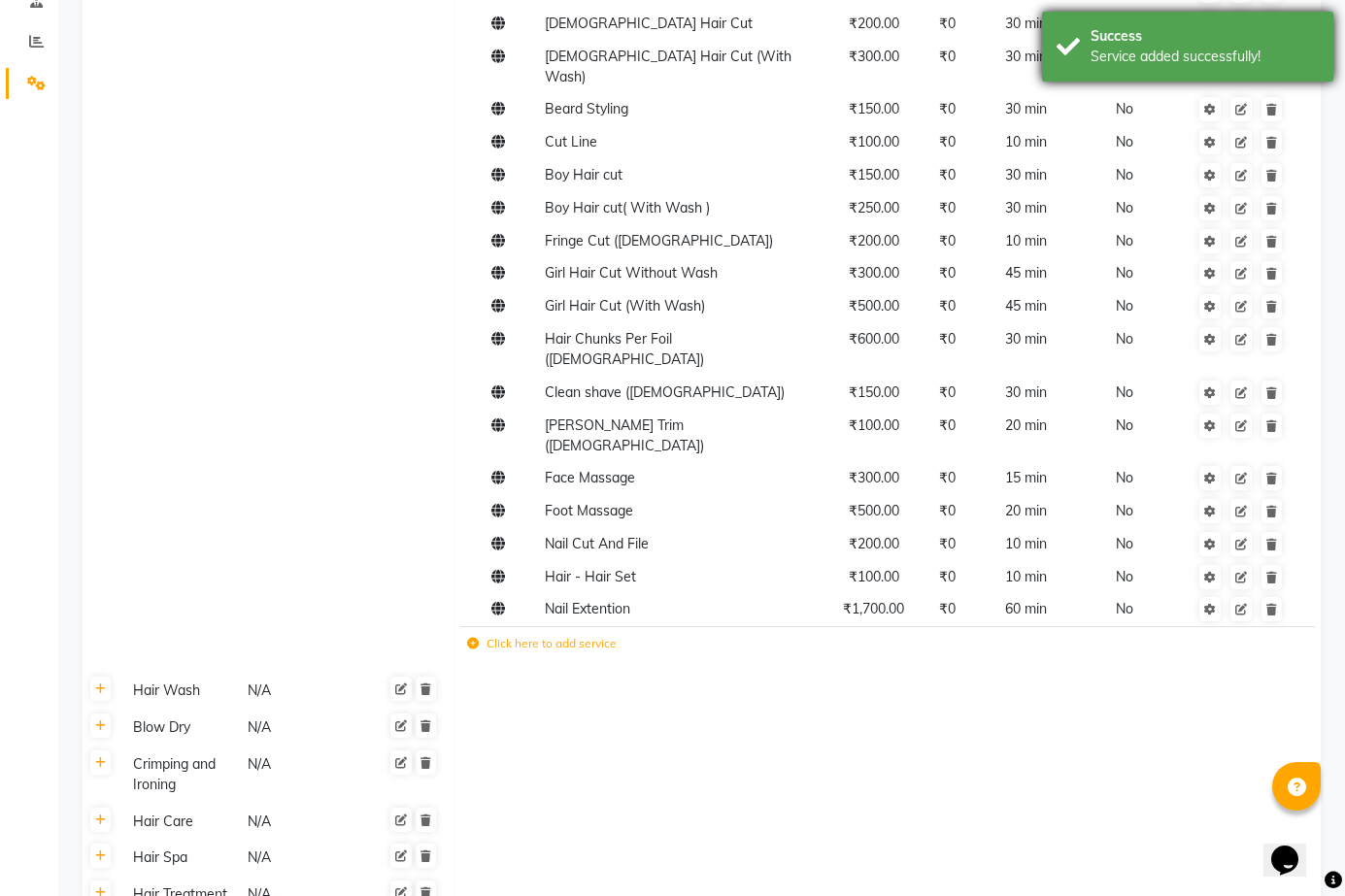
click at [1142, 57] on div "Service added successfully!" at bounding box center [1204, 57] width 228 height 21
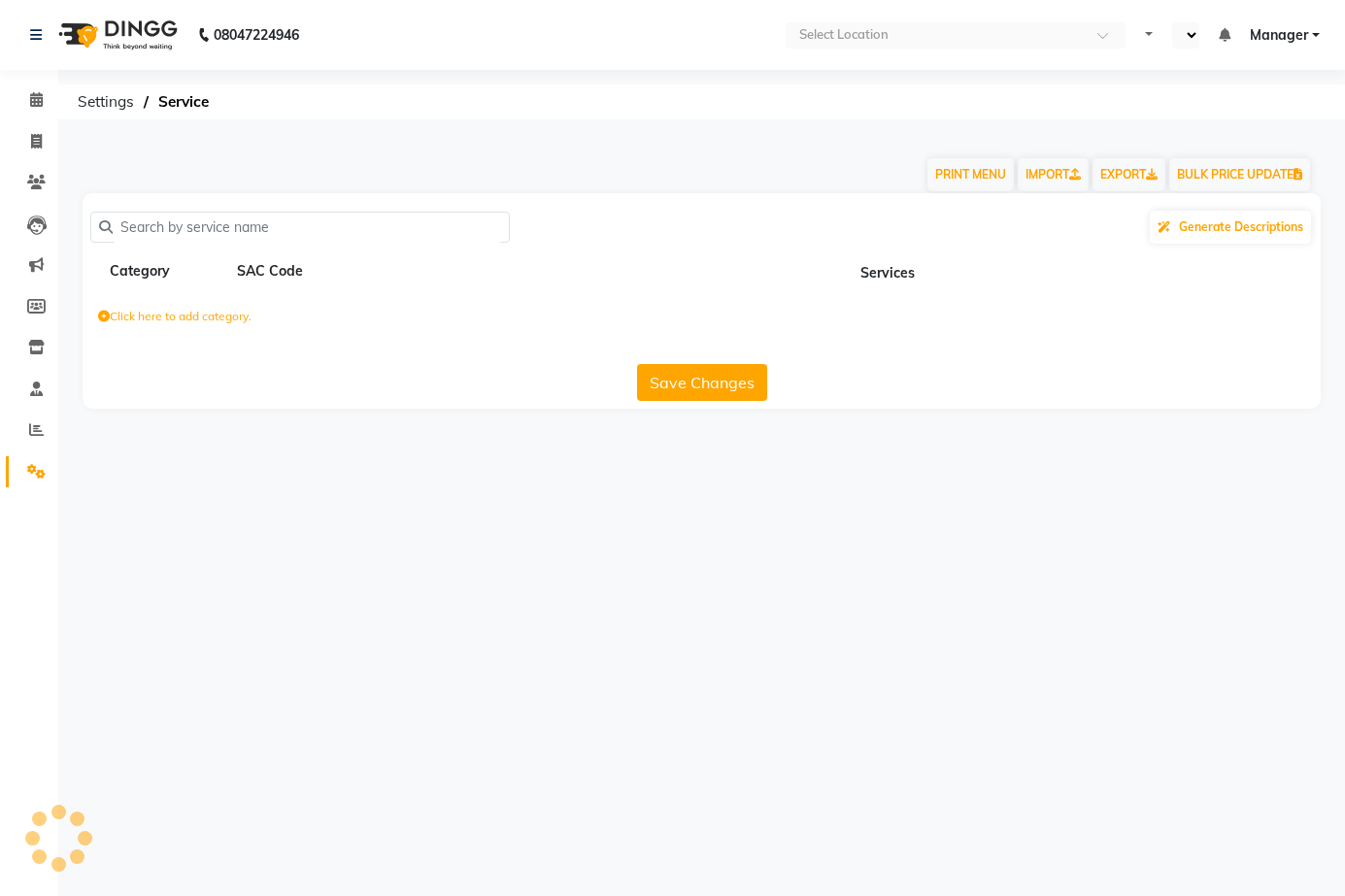
select select "en"
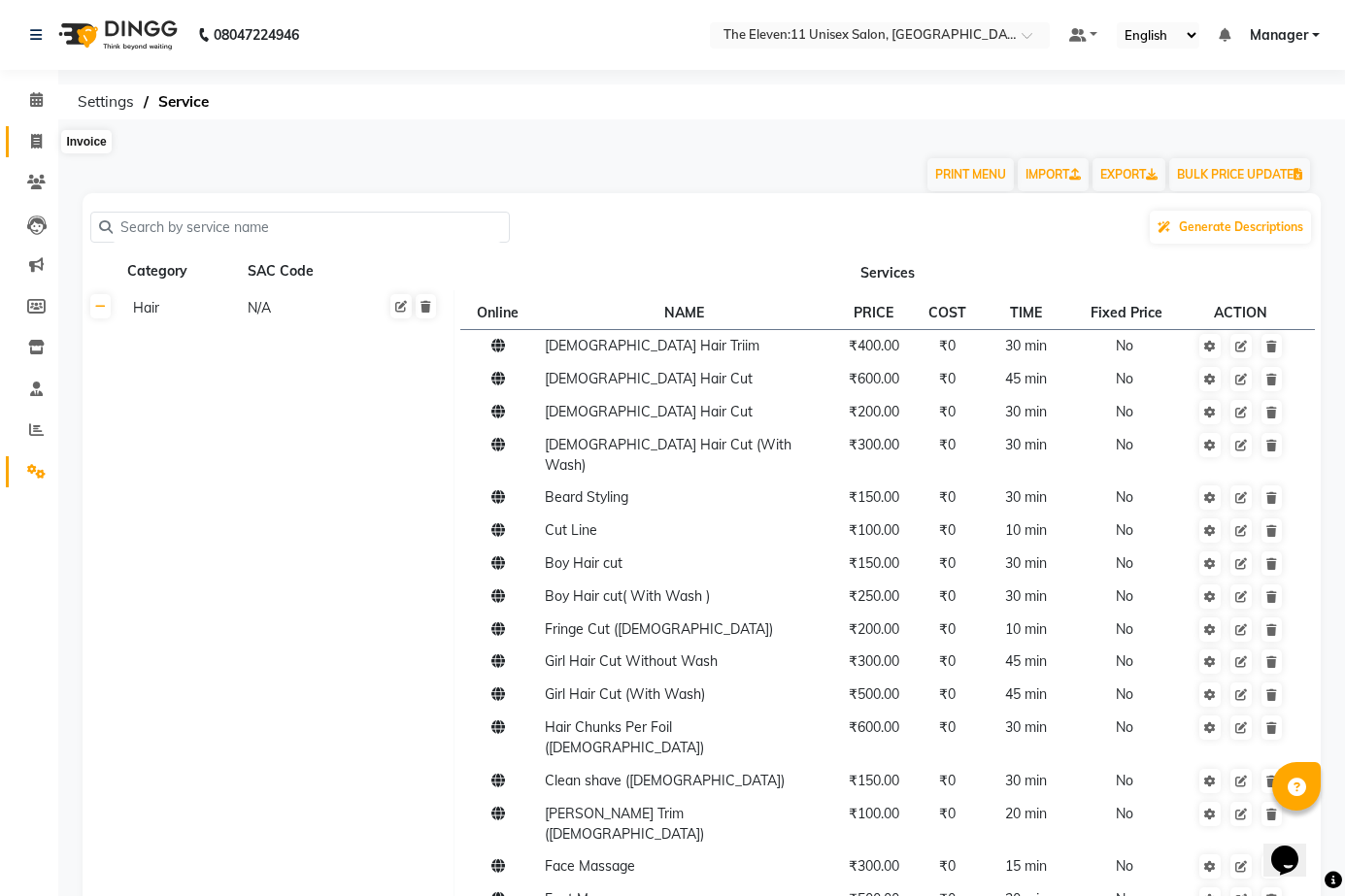
click at [33, 134] on icon at bounding box center [36, 141] width 11 height 15
select select "7836"
select select "service"
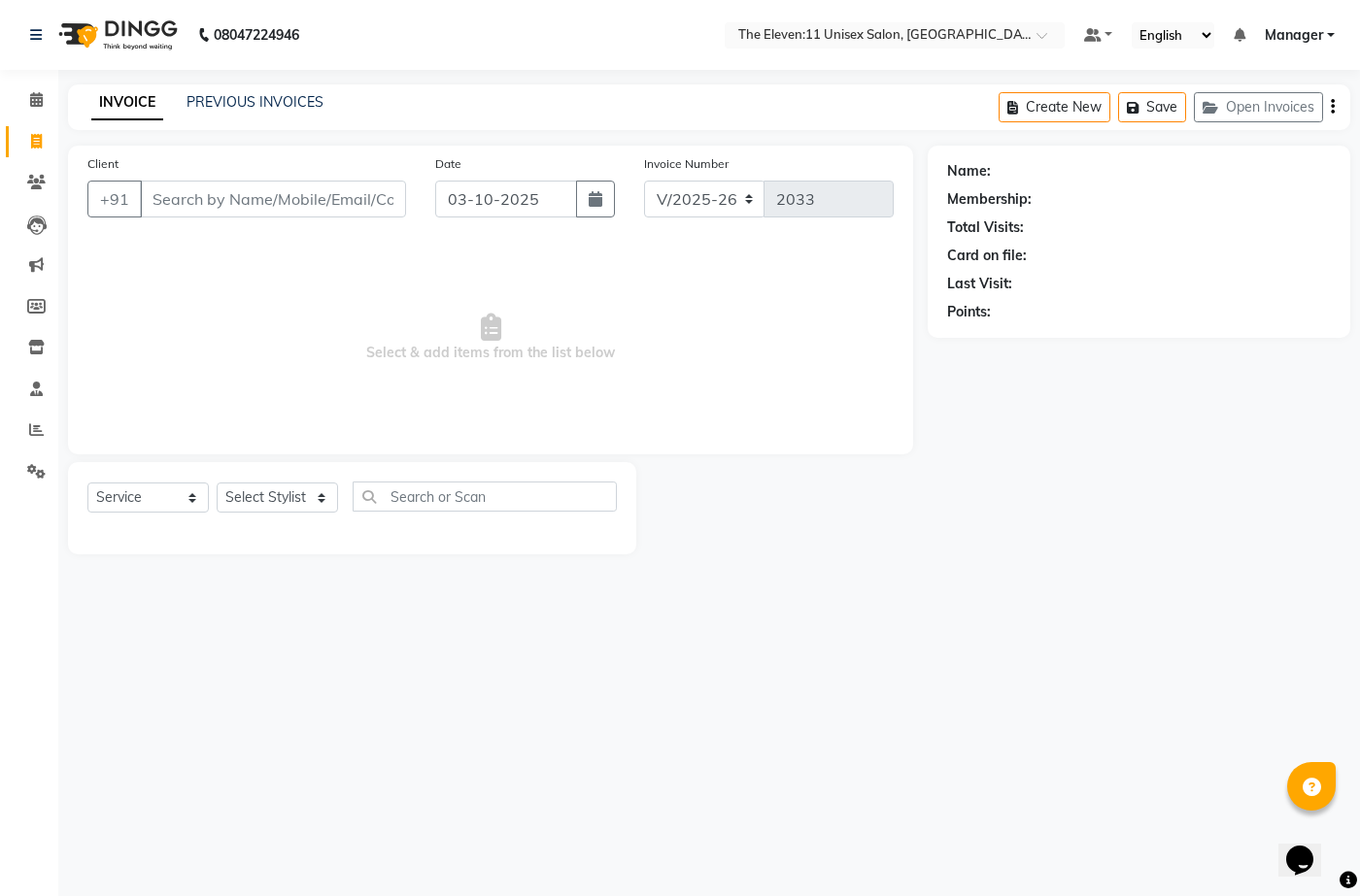
click at [299, 197] on input "Client" at bounding box center [273, 200] width 266 height 37
drag, startPoint x: 272, startPoint y: 499, endPoint x: 269, endPoint y: 483, distance: 16.3
click at [273, 492] on select "Select Stylist Aditya Anita Ganesh Jyoti Manager Ravindra Reception Sanjana" at bounding box center [277, 497] width 121 height 30
select select "70300"
click at [216, 482] on select "Select Stylist Aditya Anita Ganesh Jyoti Manager Ravindra Reception Sanjana" at bounding box center [277, 497] width 121 height 30
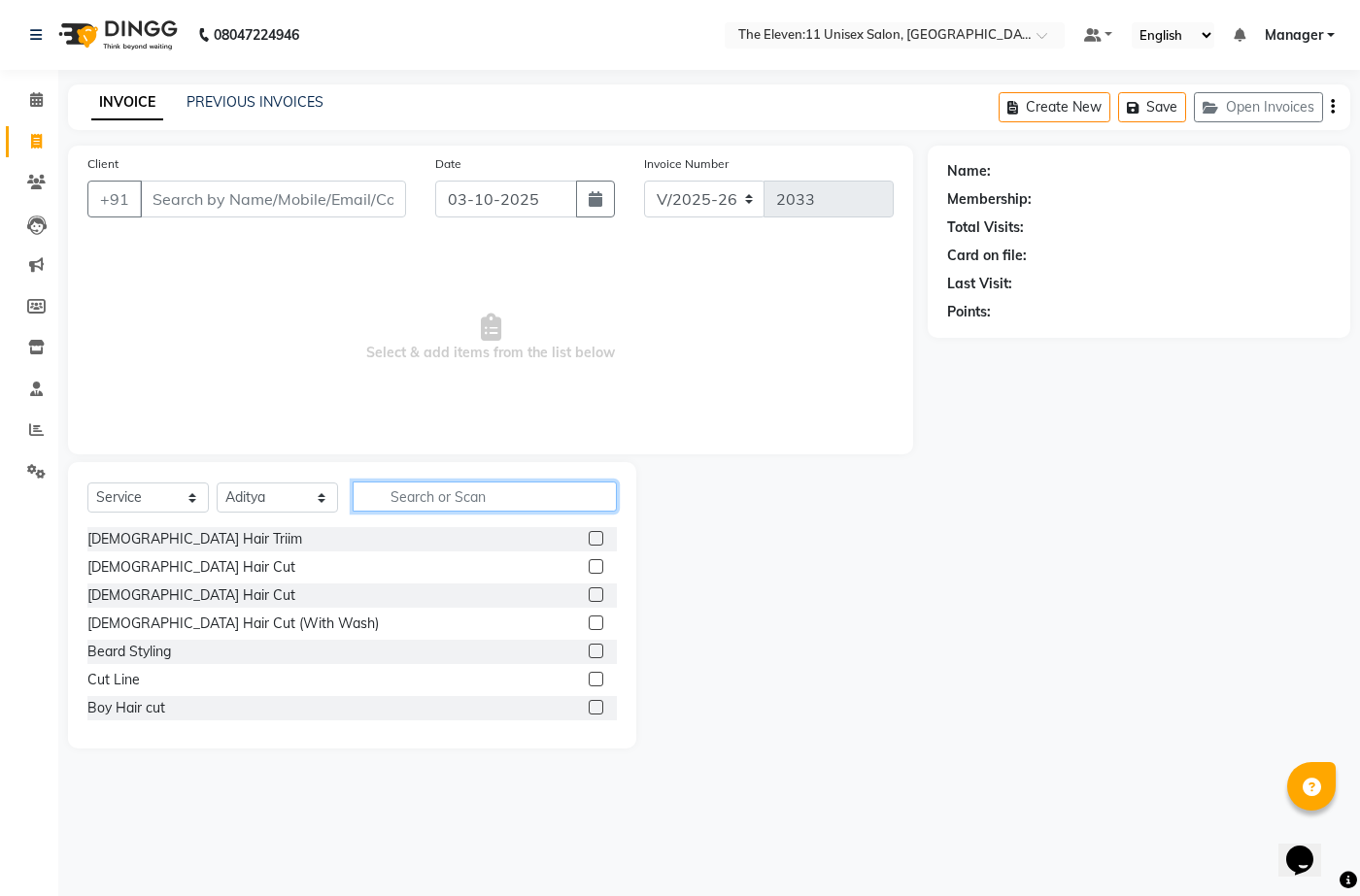
click at [477, 508] on input "text" at bounding box center [484, 496] width 264 height 30
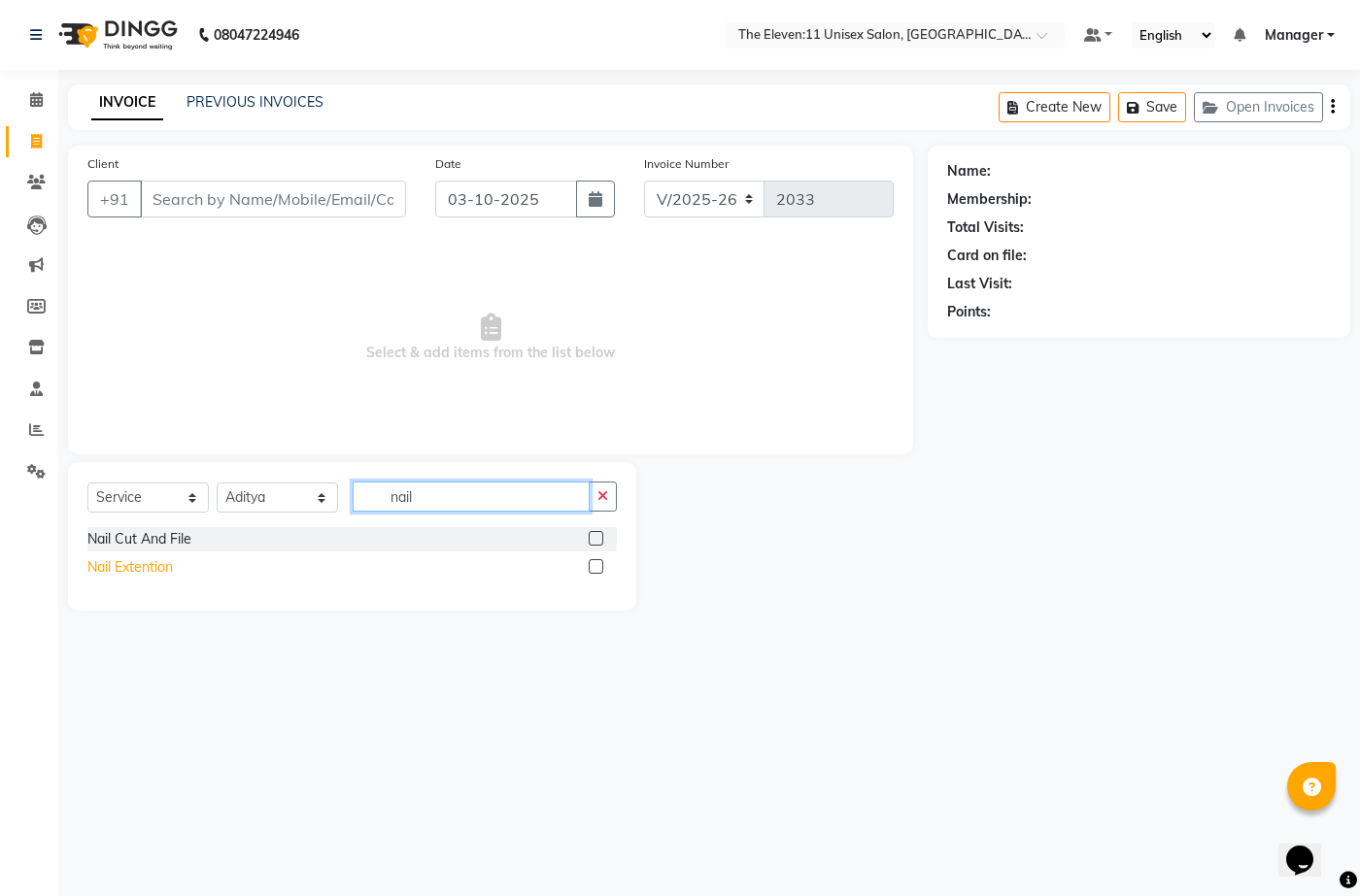
type input "nail"
click at [132, 567] on div "Nail Extention" at bounding box center [129, 567] width 85 height 21
checkbox input "false"
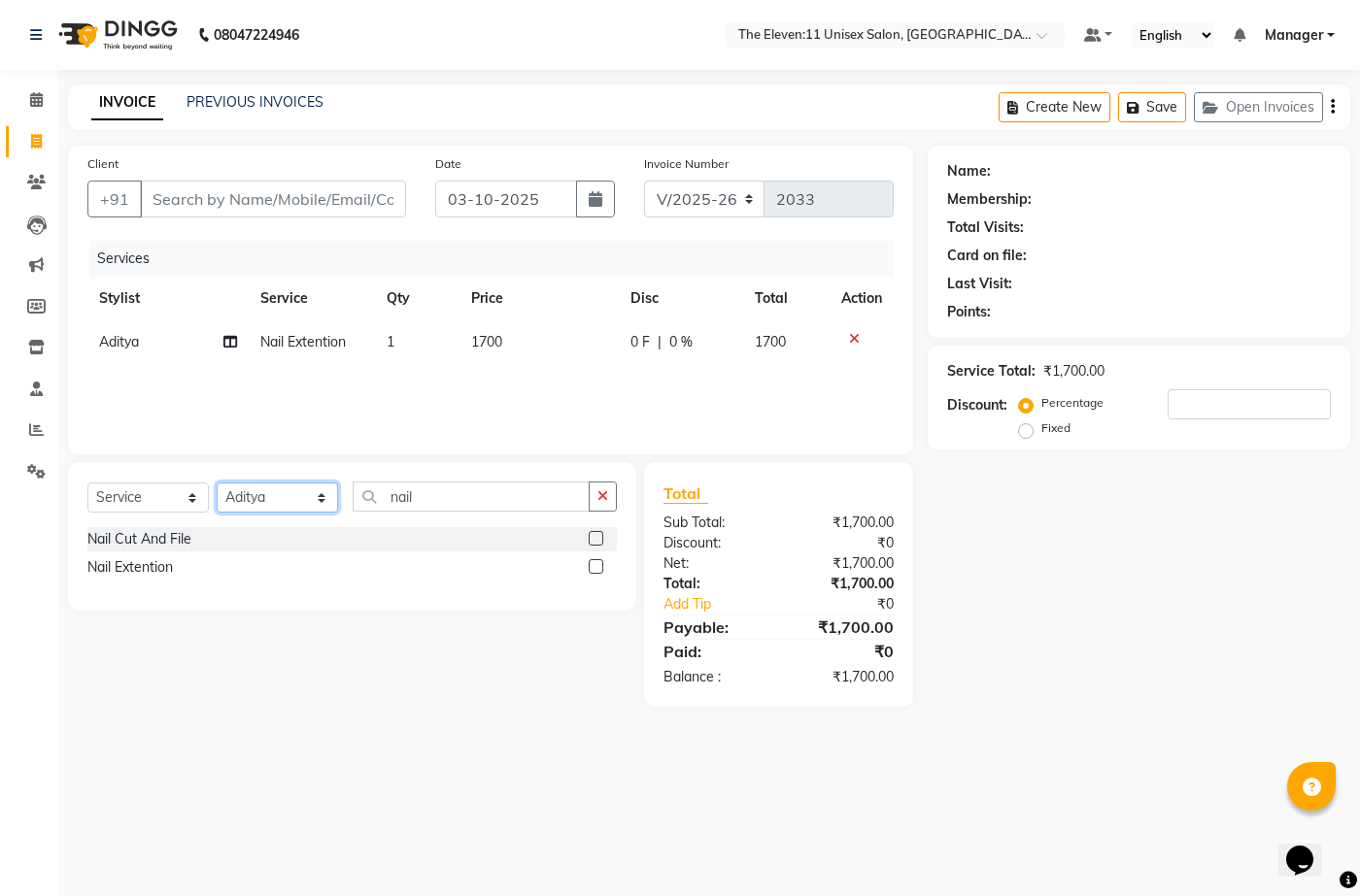
click at [298, 489] on select "Select Stylist Aditya Anita Ganesh Jyoti Manager Ravindra Reception Sanjana" at bounding box center [277, 497] width 121 height 30
select select "92424"
click at [216, 482] on select "Select Stylist Aditya Anita Ganesh Jyoti Manager Ravindra Reception Sanjana" at bounding box center [277, 497] width 121 height 30
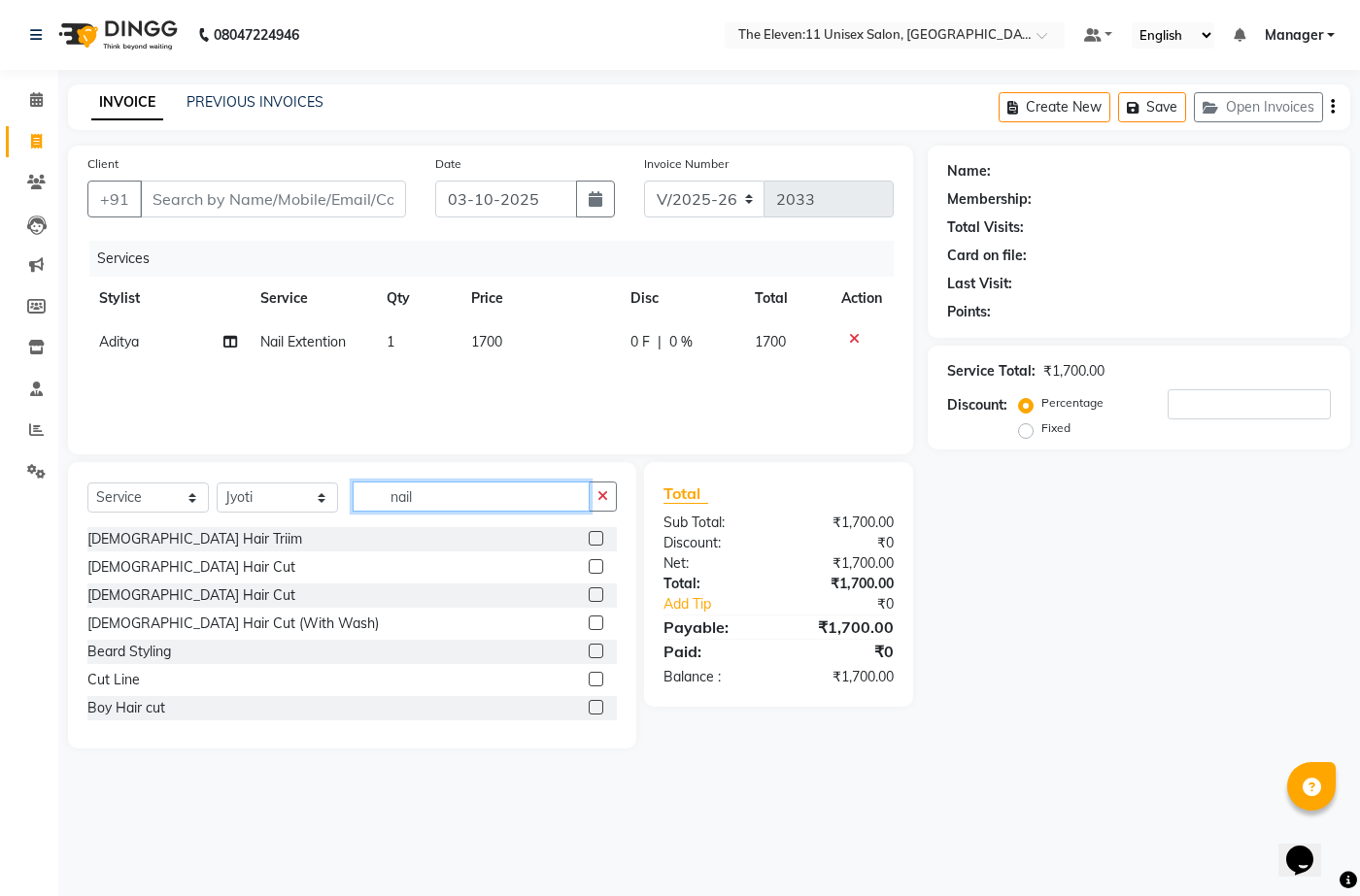
click at [498, 506] on input "nail" at bounding box center [471, 496] width 237 height 30
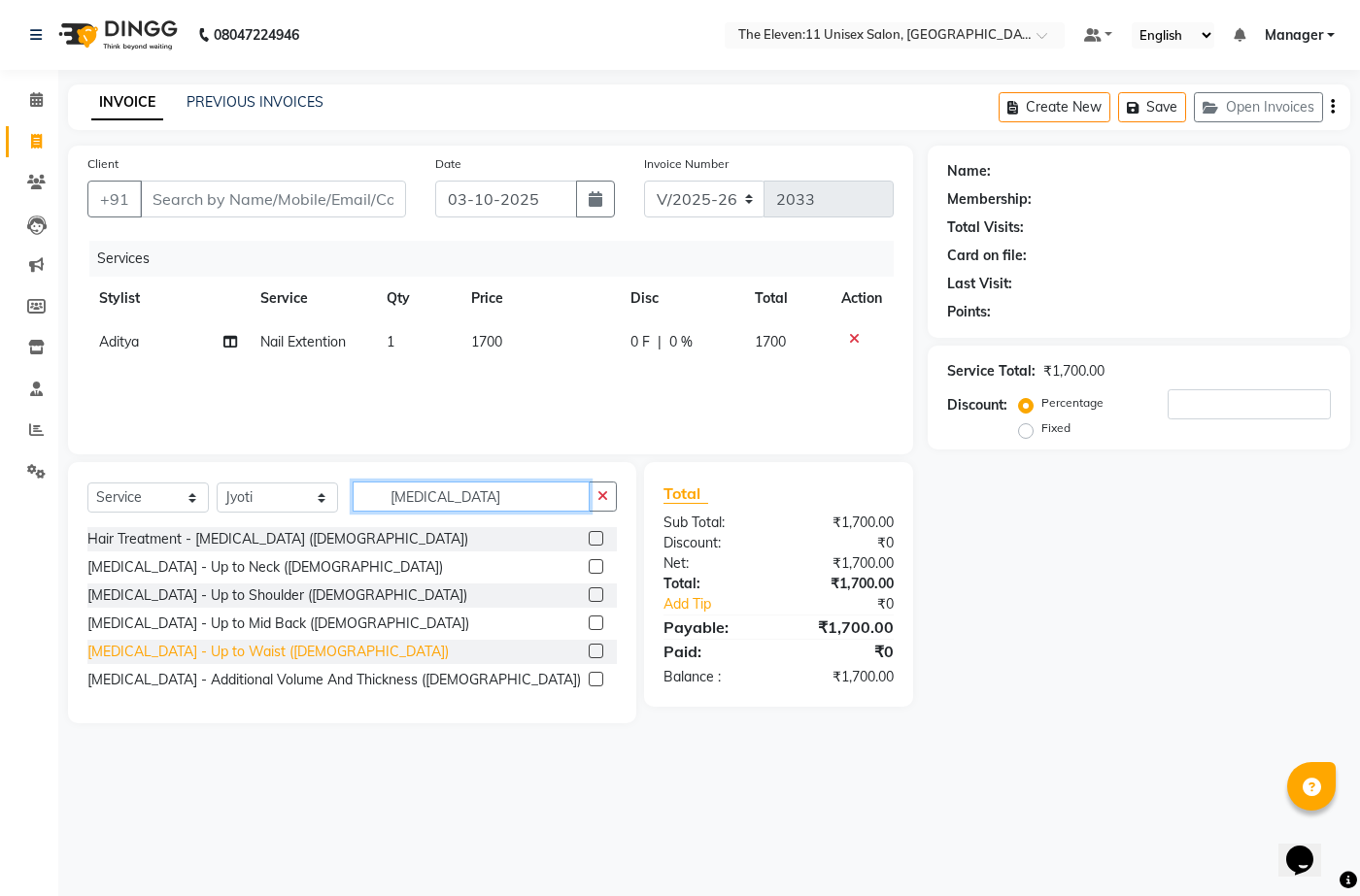
type input "botox"
click at [220, 653] on div "Botox - Up to Waist (Female)" at bounding box center [267, 651] width 361 height 21
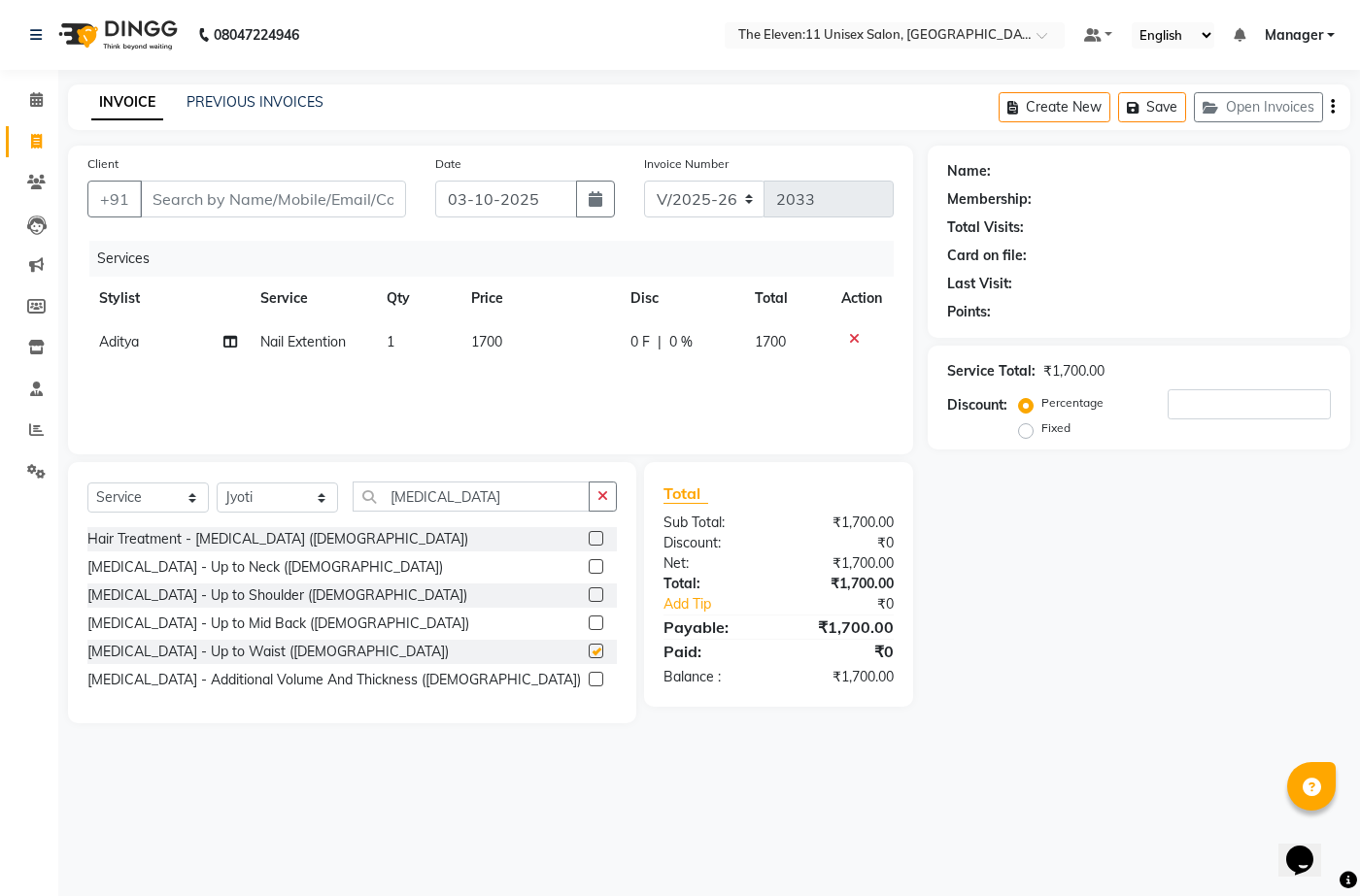
checkbox input "false"
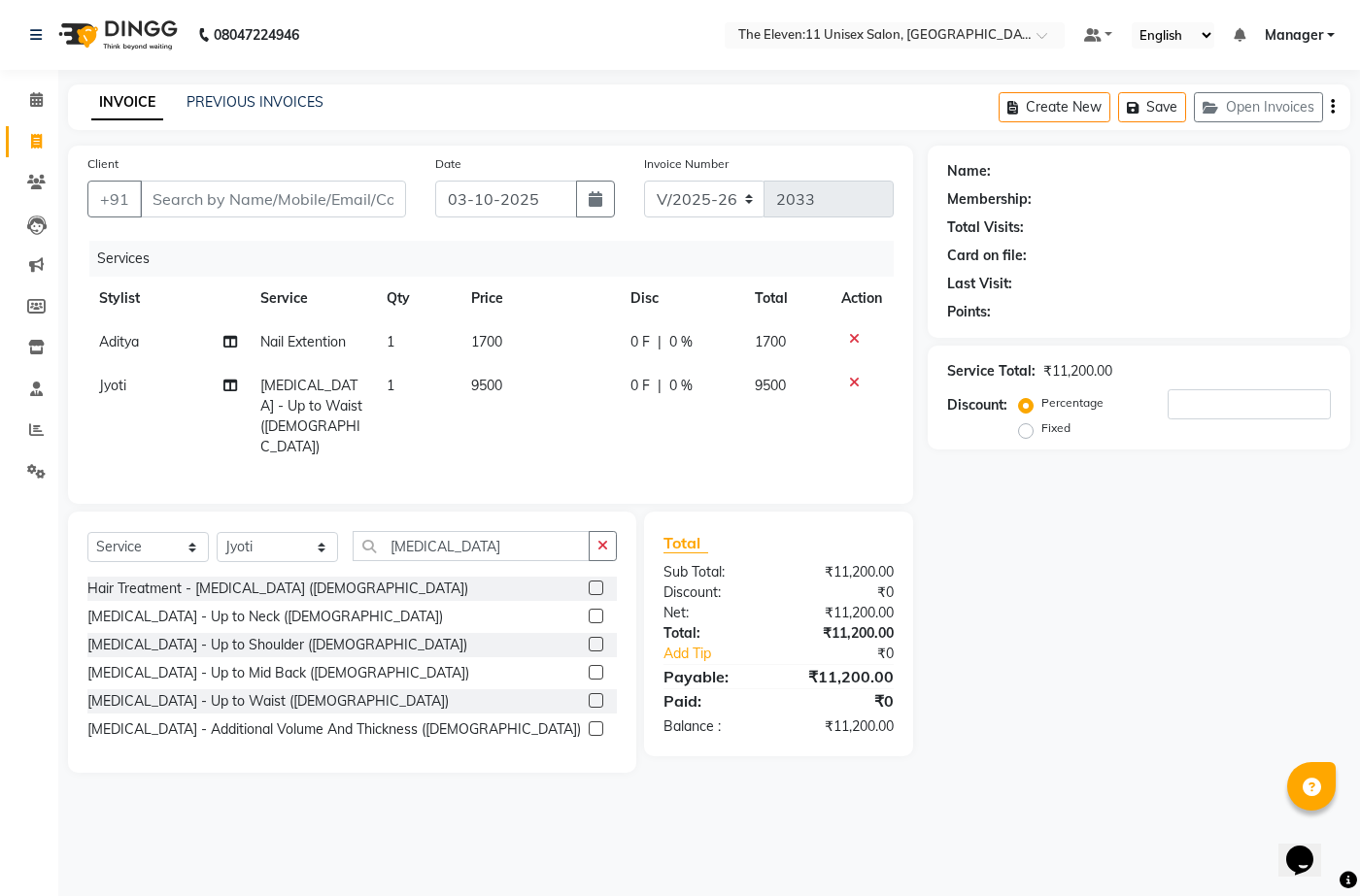
click at [498, 376] on td "9500" at bounding box center [538, 416] width 159 height 105
select select "92424"
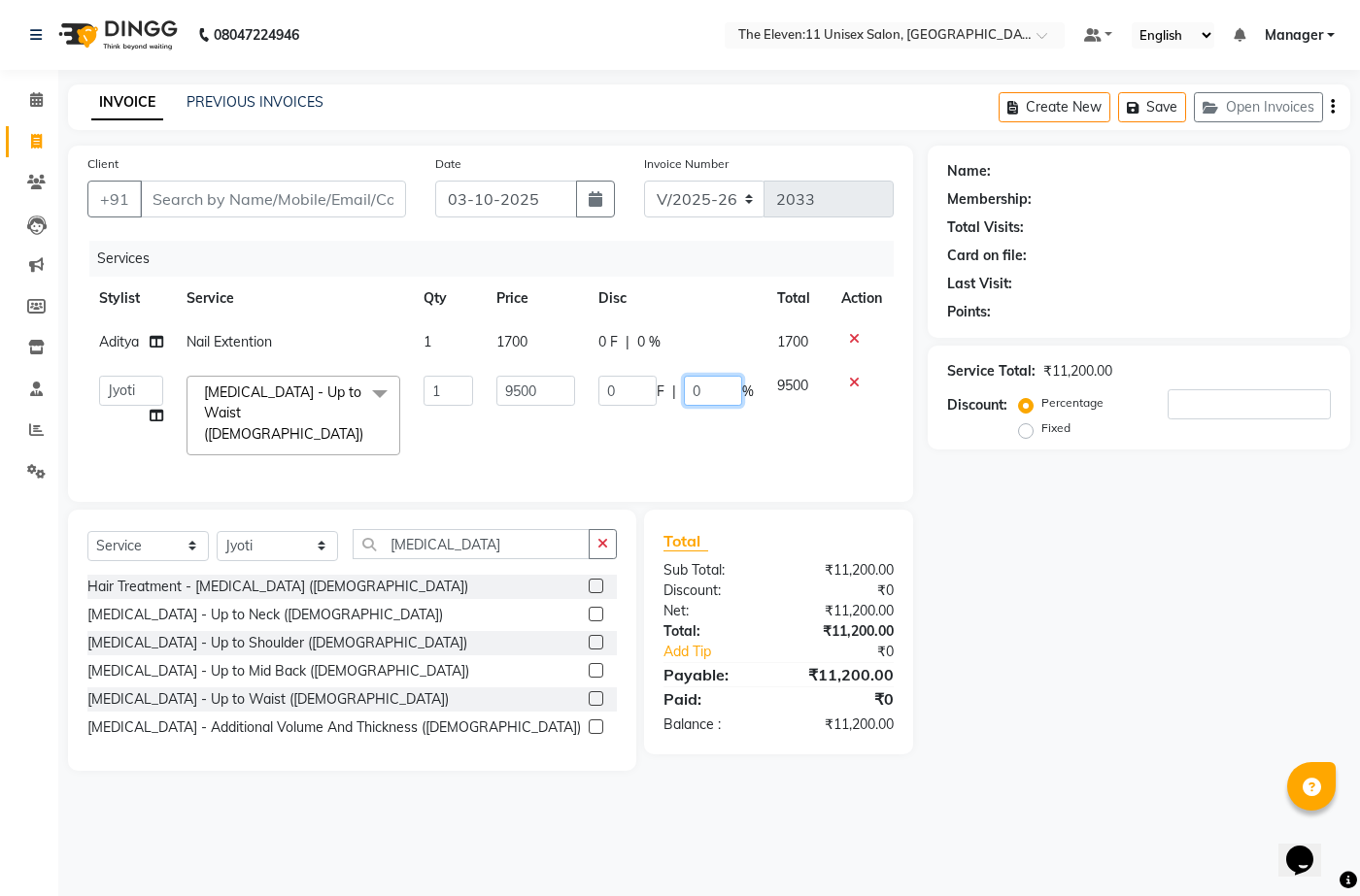
drag, startPoint x: 693, startPoint y: 385, endPoint x: 707, endPoint y: 392, distance: 15.7
click at [700, 387] on input "0" at bounding box center [713, 390] width 59 height 30
type input "50"
click at [720, 455] on div "Services Stylist Service Qty Price Disc Total Action Aditya Nail Extention 1 17…" at bounding box center [490, 361] width 806 height 242
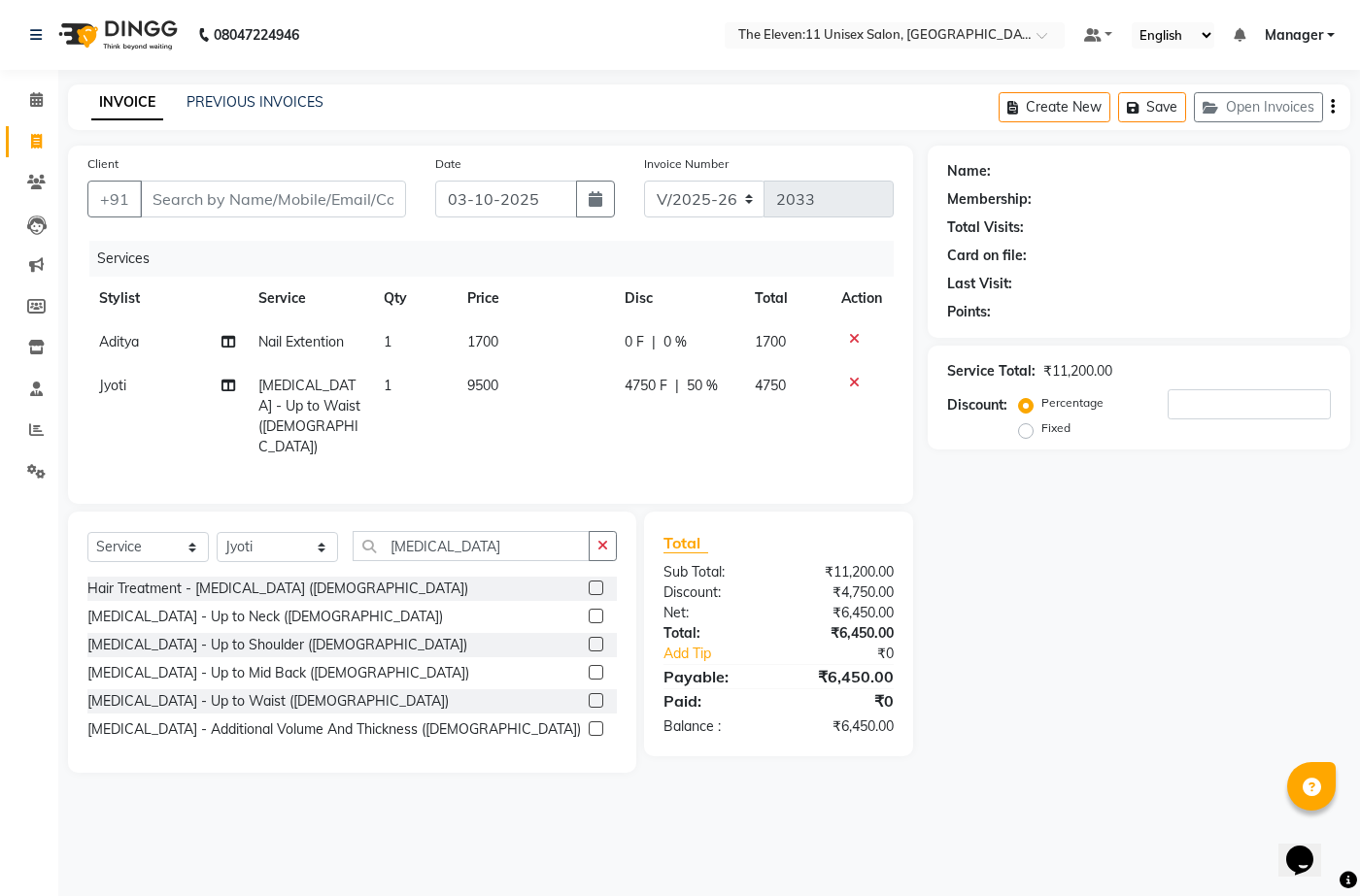
click at [699, 381] on span "50 %" at bounding box center [703, 385] width 31 height 21
select select "92424"
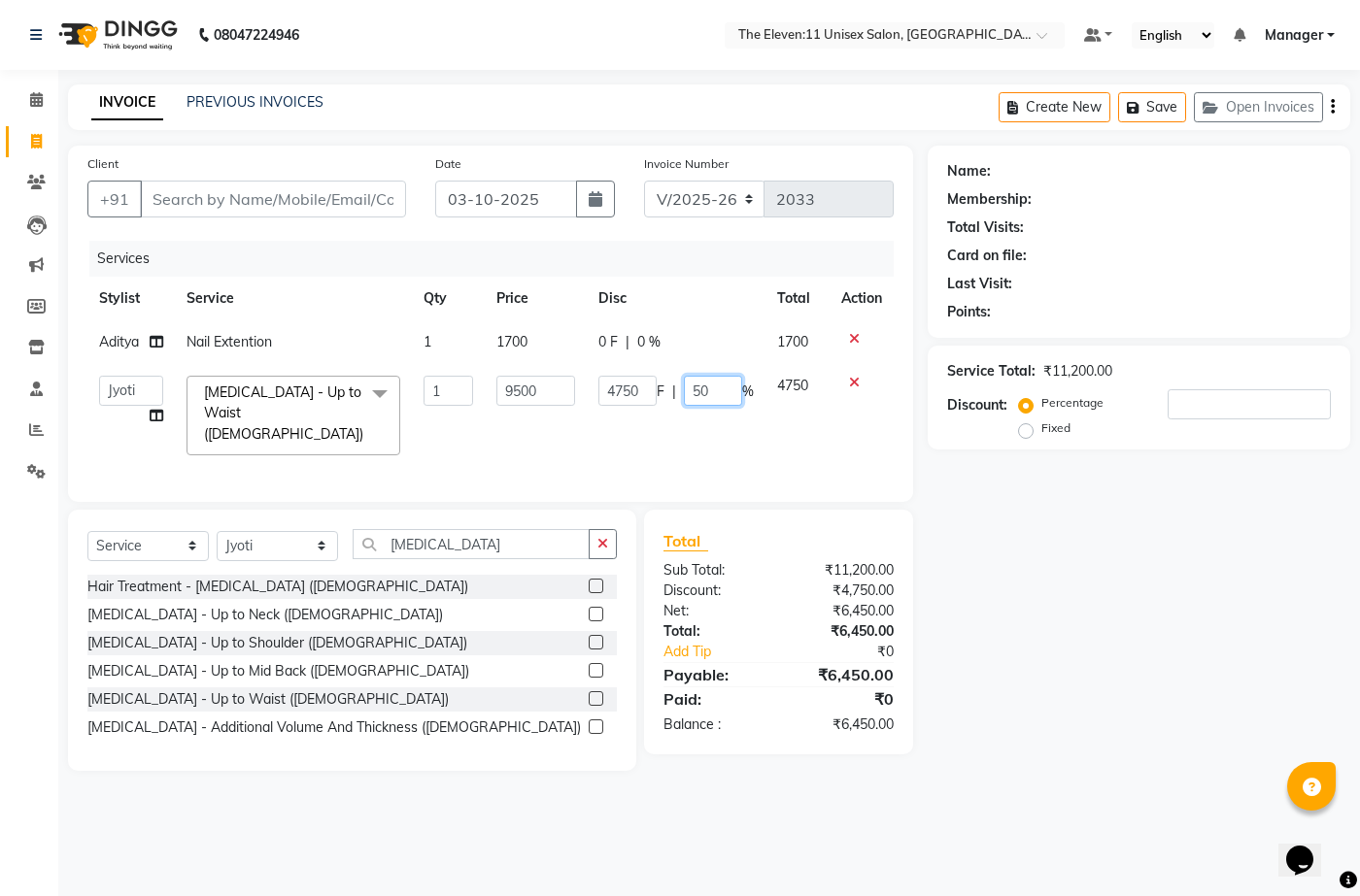
click at [720, 391] on input "50" at bounding box center [713, 390] width 59 height 30
type input "5"
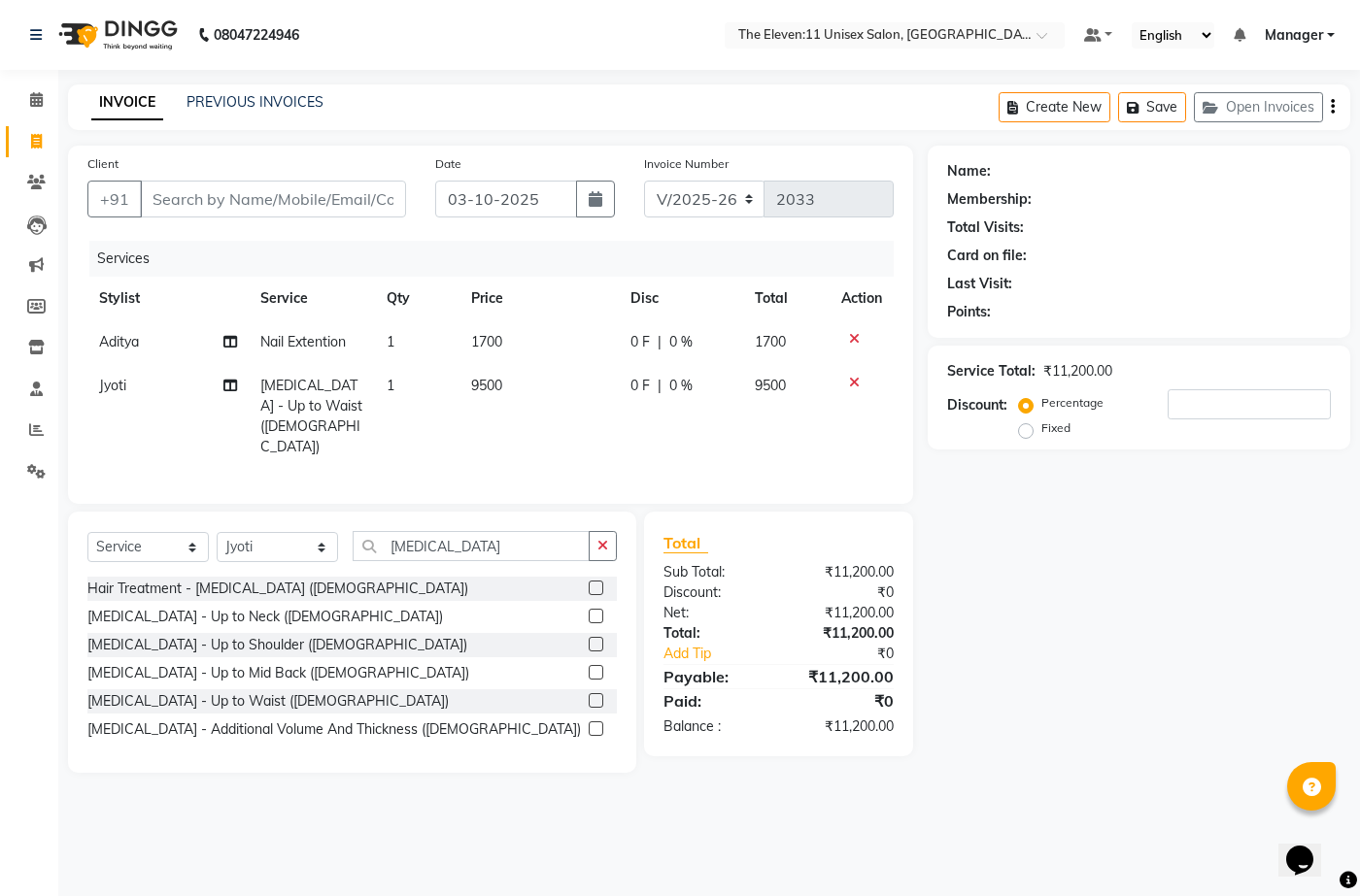
click at [515, 375] on td "9500" at bounding box center [538, 416] width 159 height 105
select select "92424"
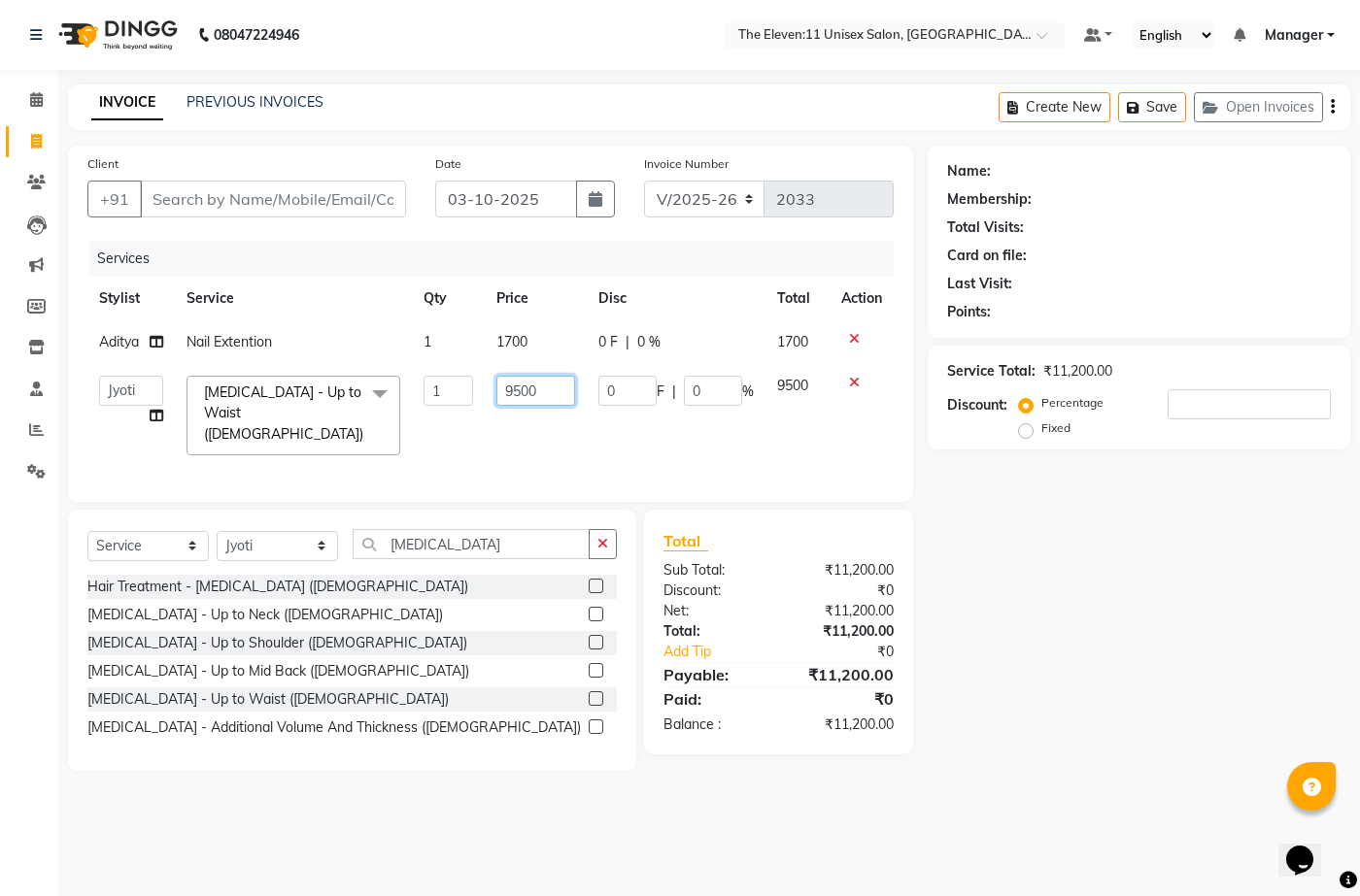
click at [565, 389] on input "9500" at bounding box center [535, 390] width 78 height 30
type input "9"
type input "4750"
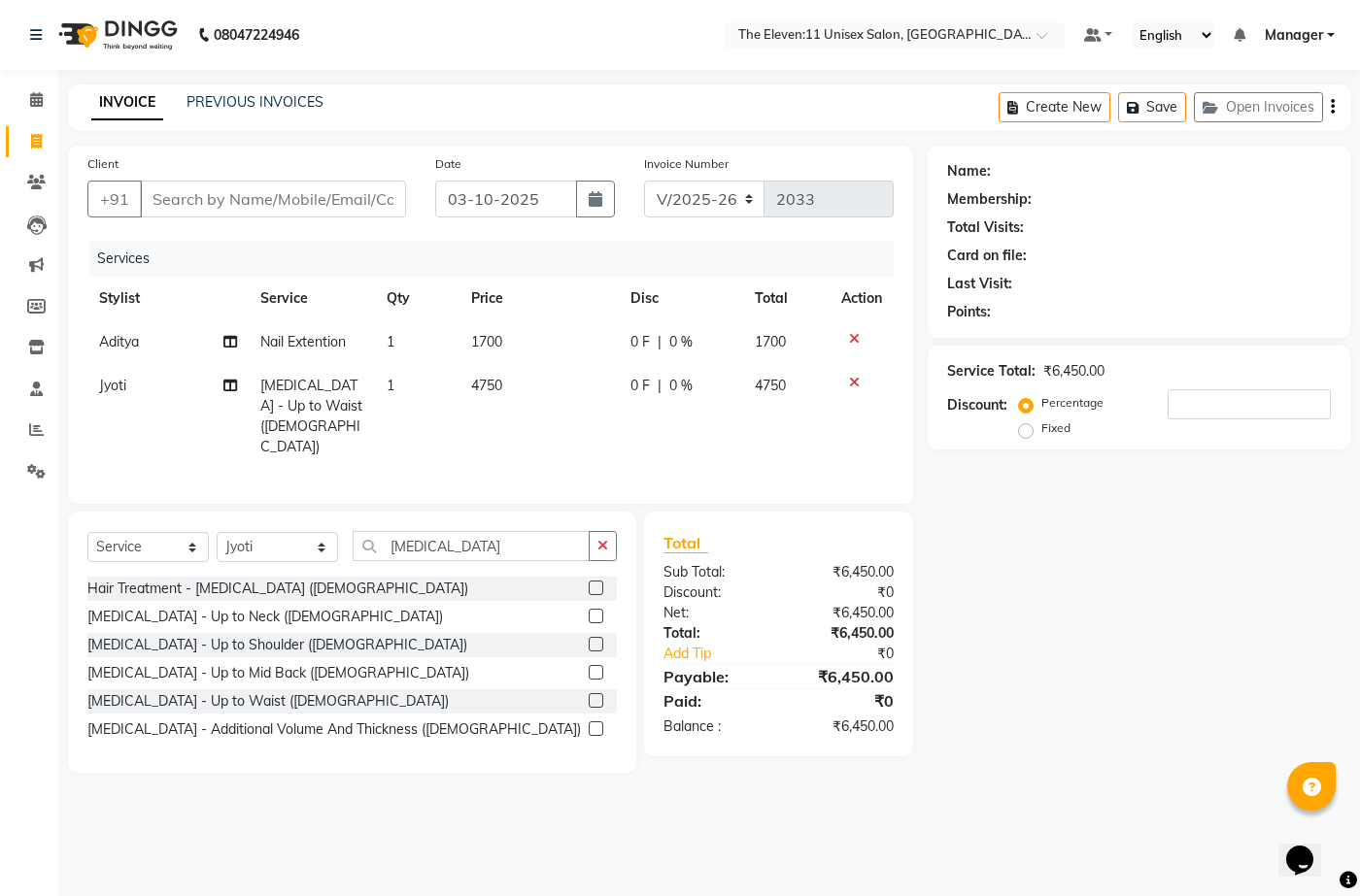
click at [1131, 638] on div "Name: Membership: Total Visits: Card on file: Last Visit: Points: Service Total…" at bounding box center [1146, 459] width 437 height 627
click at [1218, 388] on div "Service Total: ₹6,450.00 Discount: Percentage Fixed" at bounding box center [1139, 397] width 384 height 88
click at [1219, 398] on input "number" at bounding box center [1248, 404] width 163 height 30
type input "30"
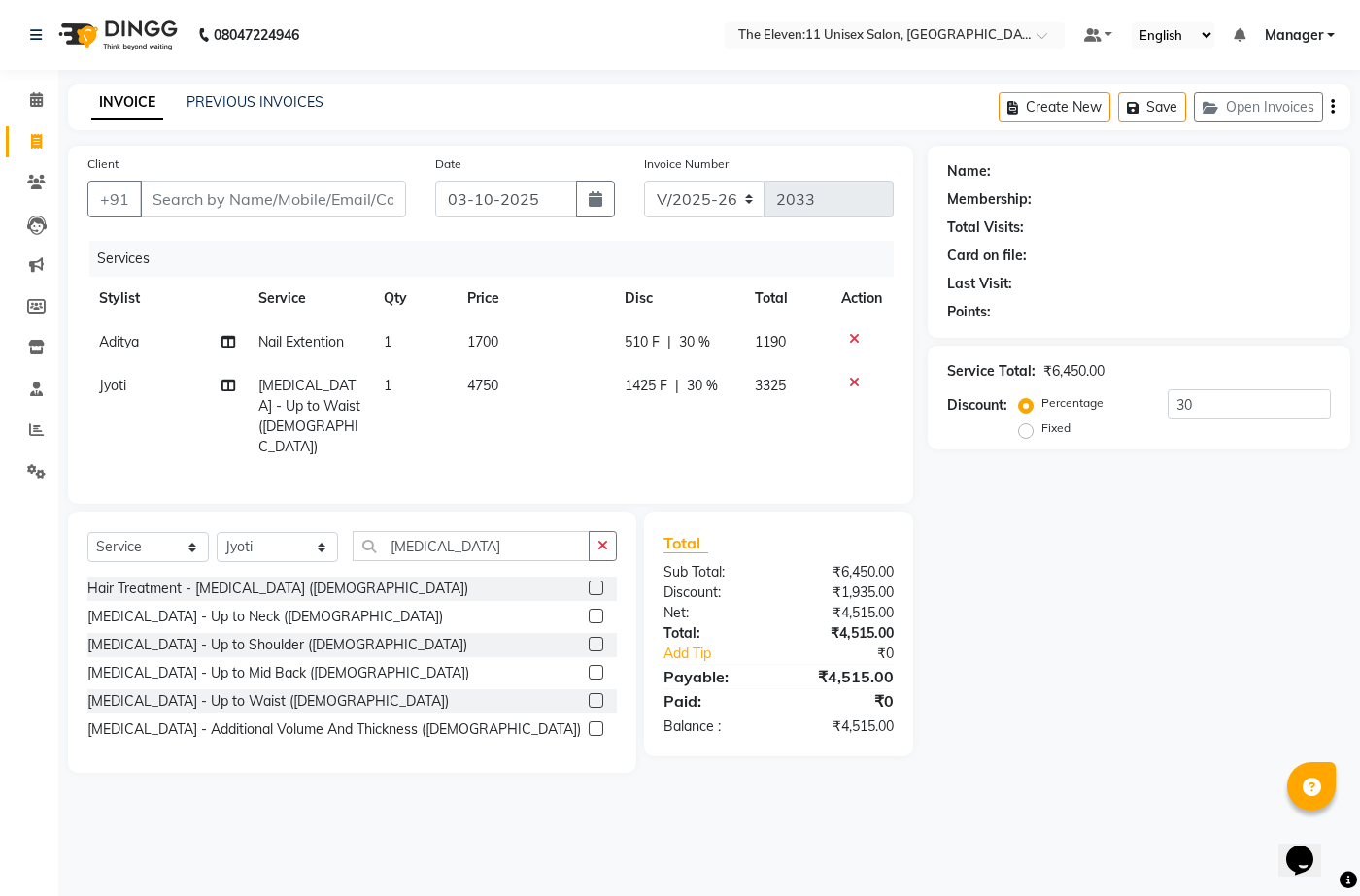
click at [1209, 626] on div "Name: Membership: Total Visits: Card on file: Last Visit: Points: Service Total…" at bounding box center [1146, 459] width 437 height 627
drag, startPoint x: 360, startPoint y: 203, endPoint x: 358, endPoint y: 192, distance: 11.2
click at [359, 202] on input "Client" at bounding box center [273, 200] width 266 height 37
type input "a"
type input "0"
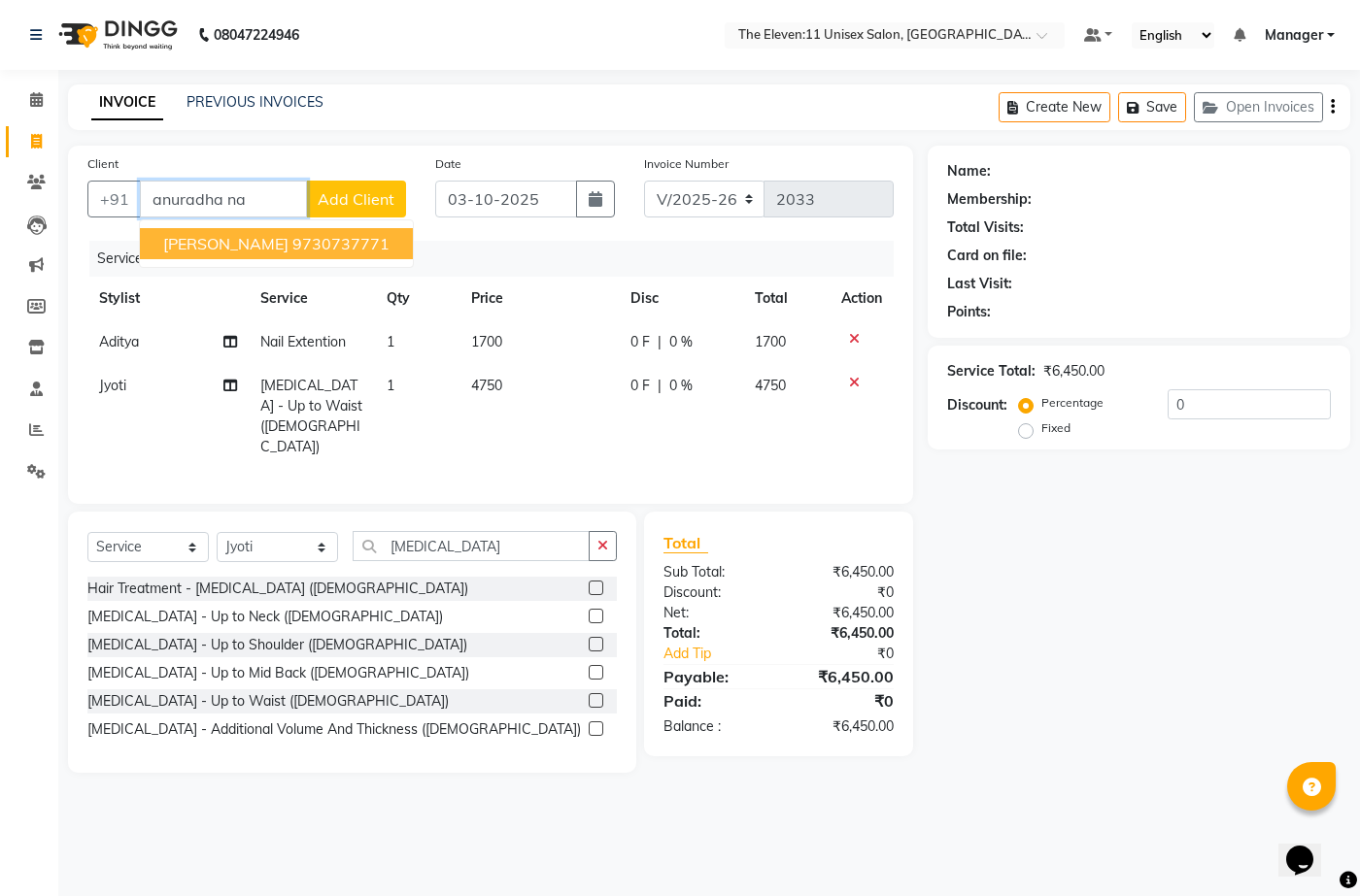
drag, startPoint x: 387, startPoint y: 242, endPoint x: 421, endPoint y: 256, distance: 36.8
click at [387, 240] on ngb-highlight "9730737771" at bounding box center [340, 244] width 97 height 20
type input "9730737771"
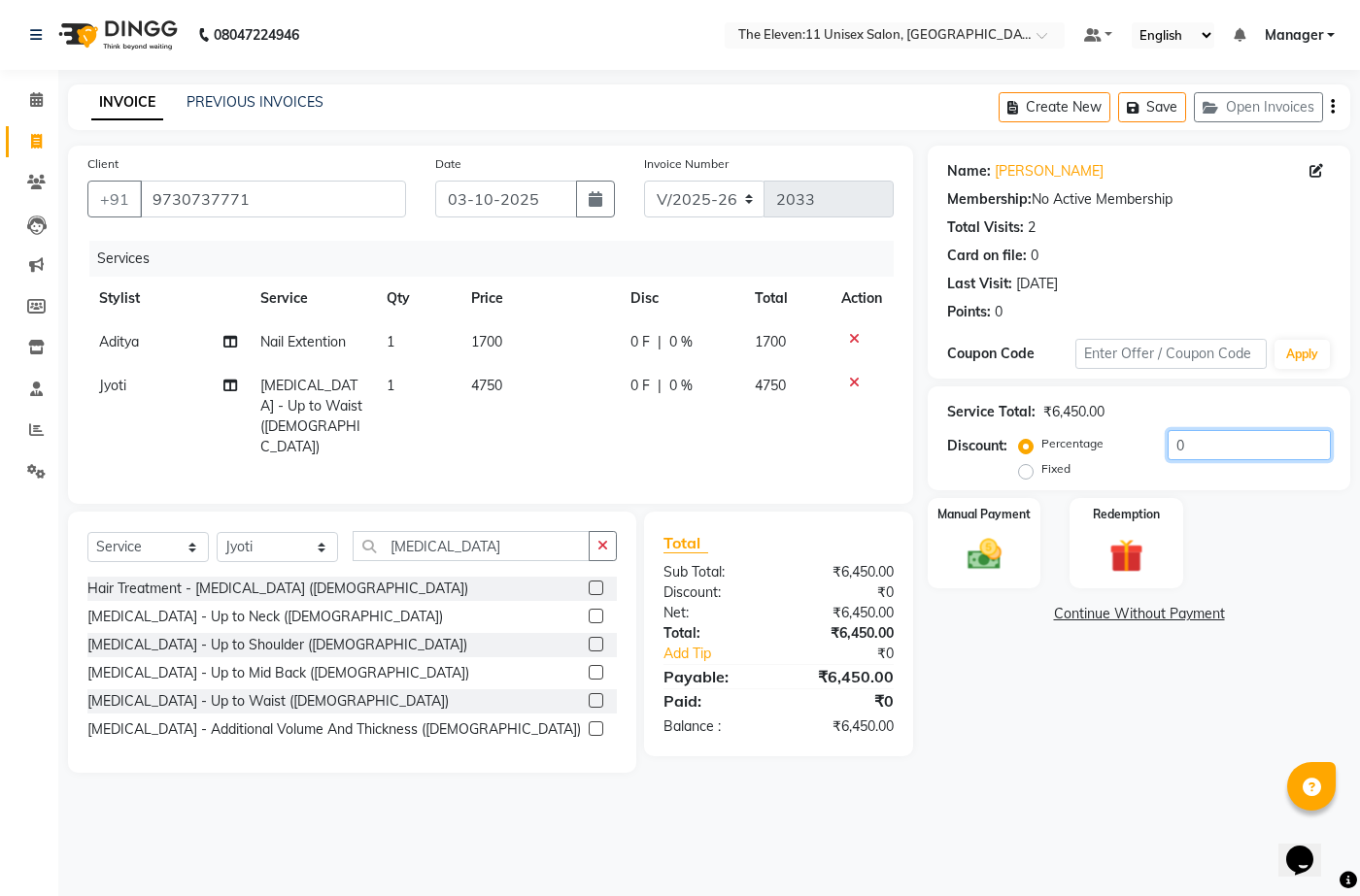
click at [1194, 450] on input "0" at bounding box center [1248, 445] width 163 height 30
type input "30"
click at [1161, 104] on button "Save" at bounding box center [1151, 107] width 68 height 30
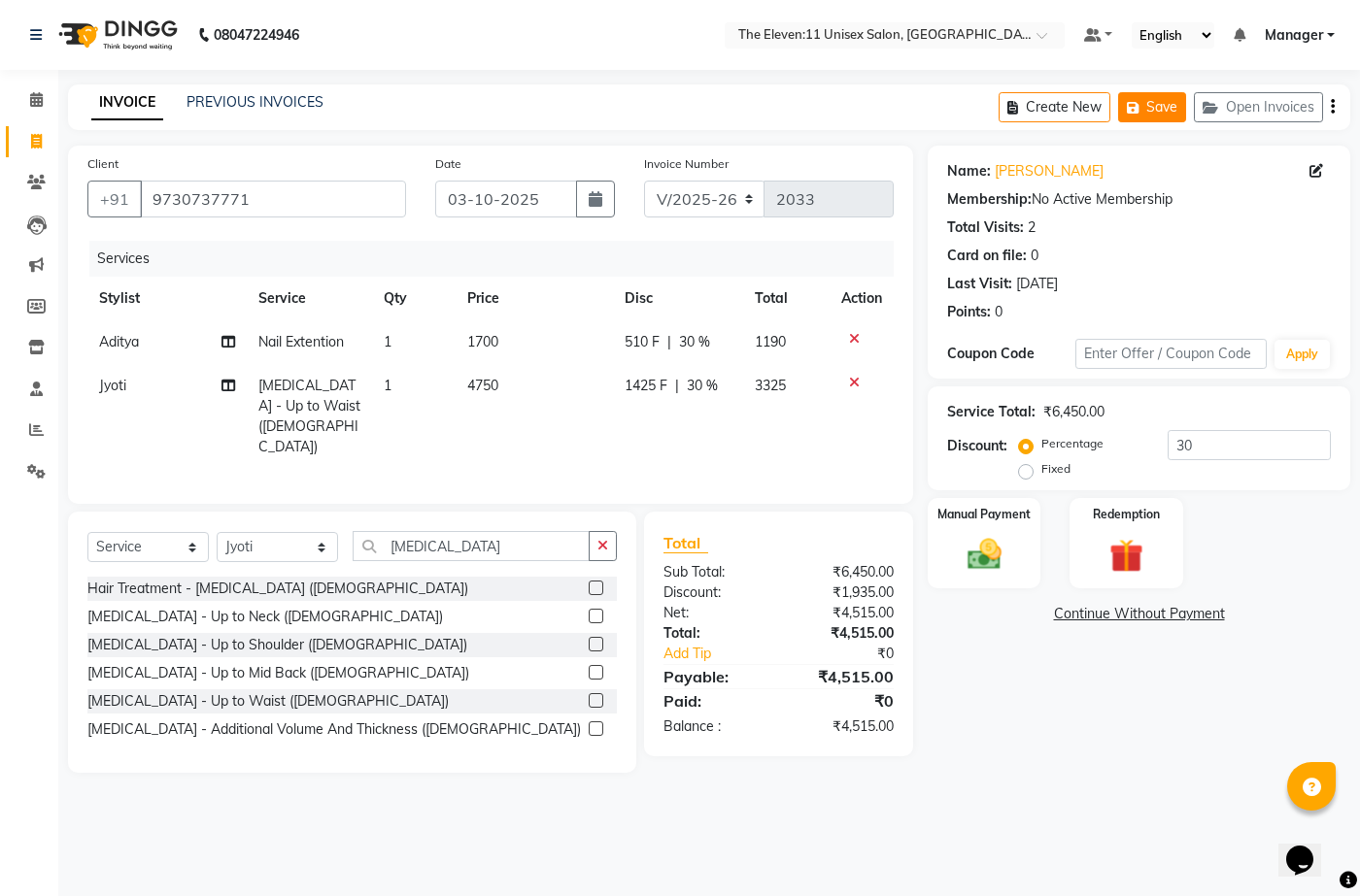
click at [1161, 104] on button "Save" at bounding box center [1151, 107] width 68 height 30
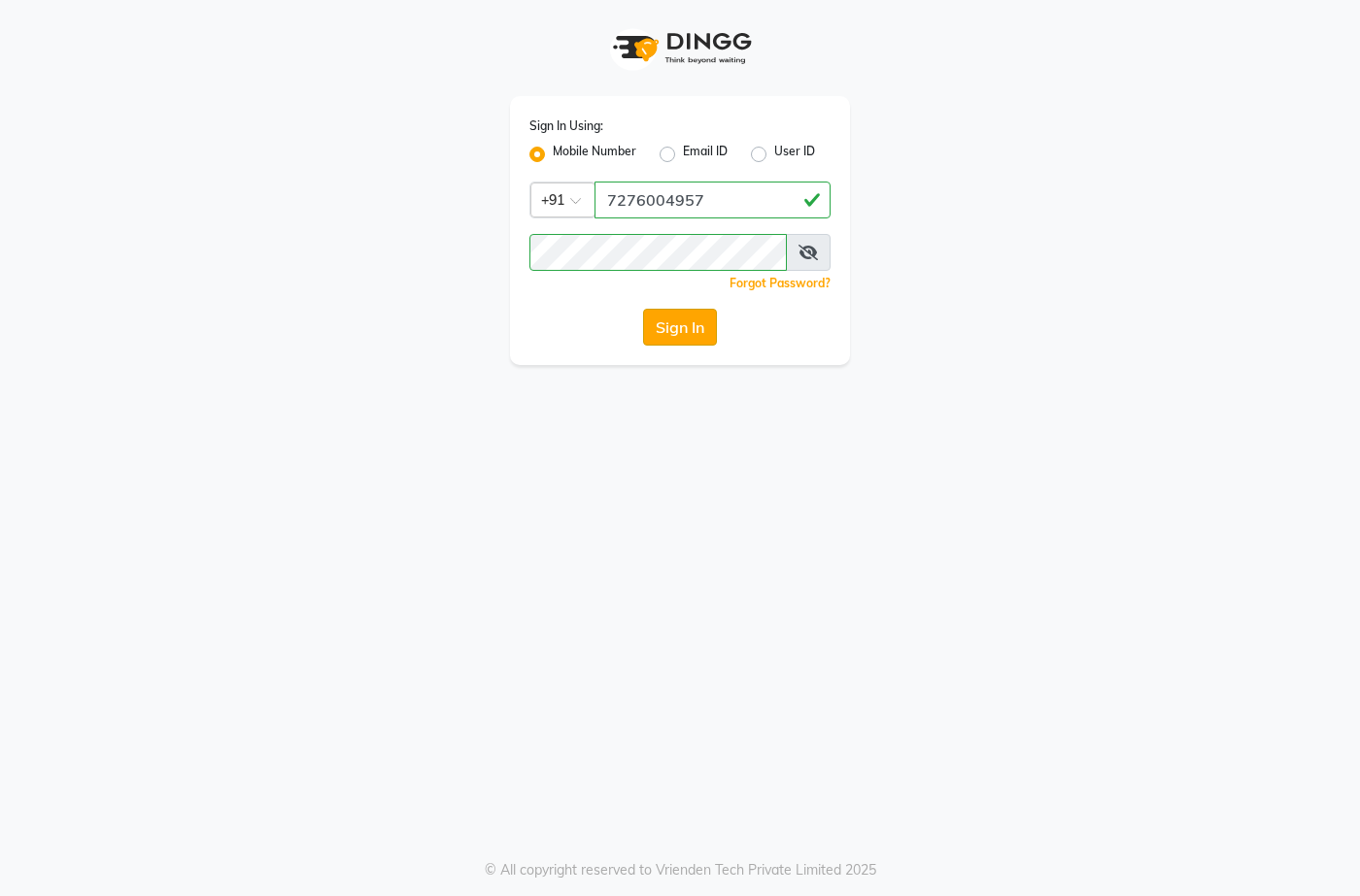
click at [686, 333] on button "Sign In" at bounding box center [679, 328] width 73 height 37
